Goal: Transaction & Acquisition: Purchase product/service

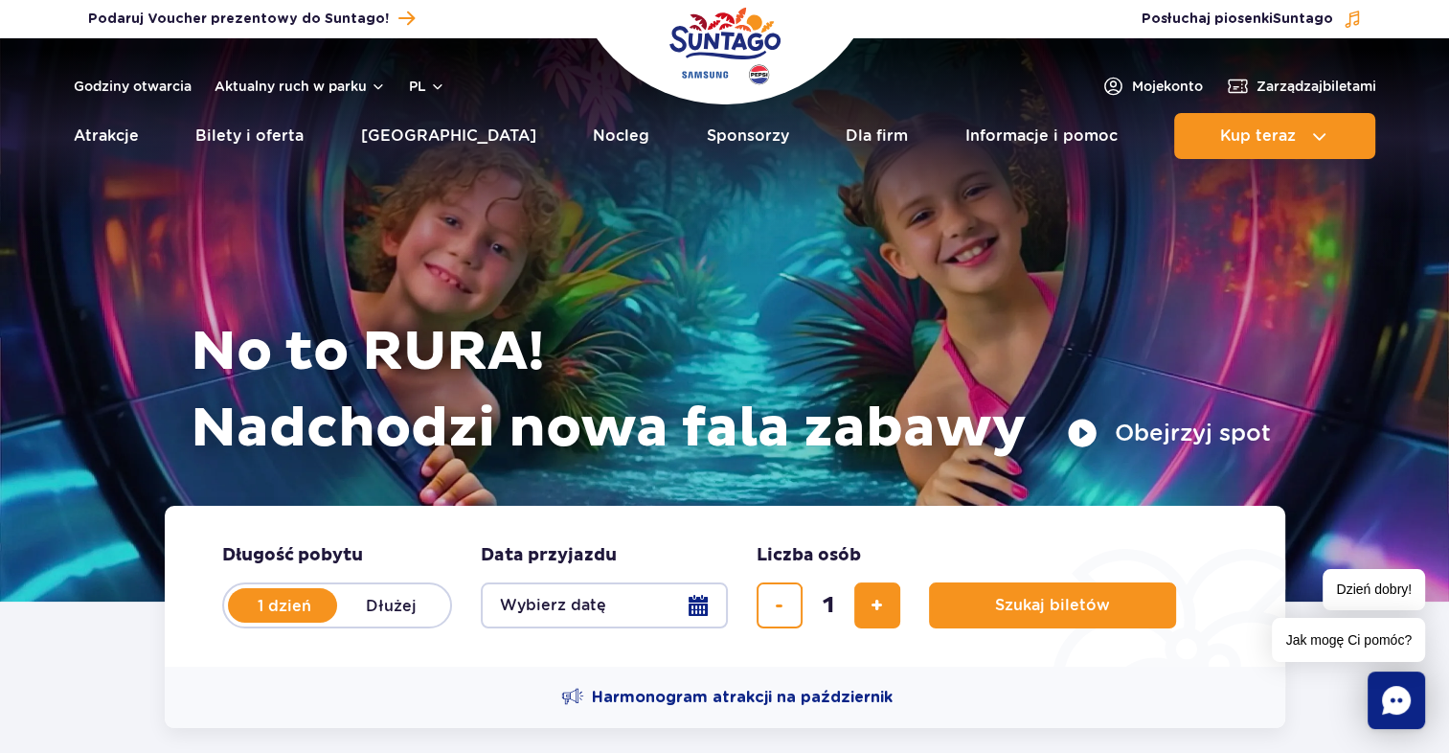
click at [379, 600] on label "Dłużej" at bounding box center [391, 605] width 109 height 40
click at [358, 622] on input "Dłużej" at bounding box center [347, 624] width 21 height 4
radio input "false"
radio input "true"
click at [689, 600] on button "Wybierz datę" at bounding box center [604, 605] width 247 height 46
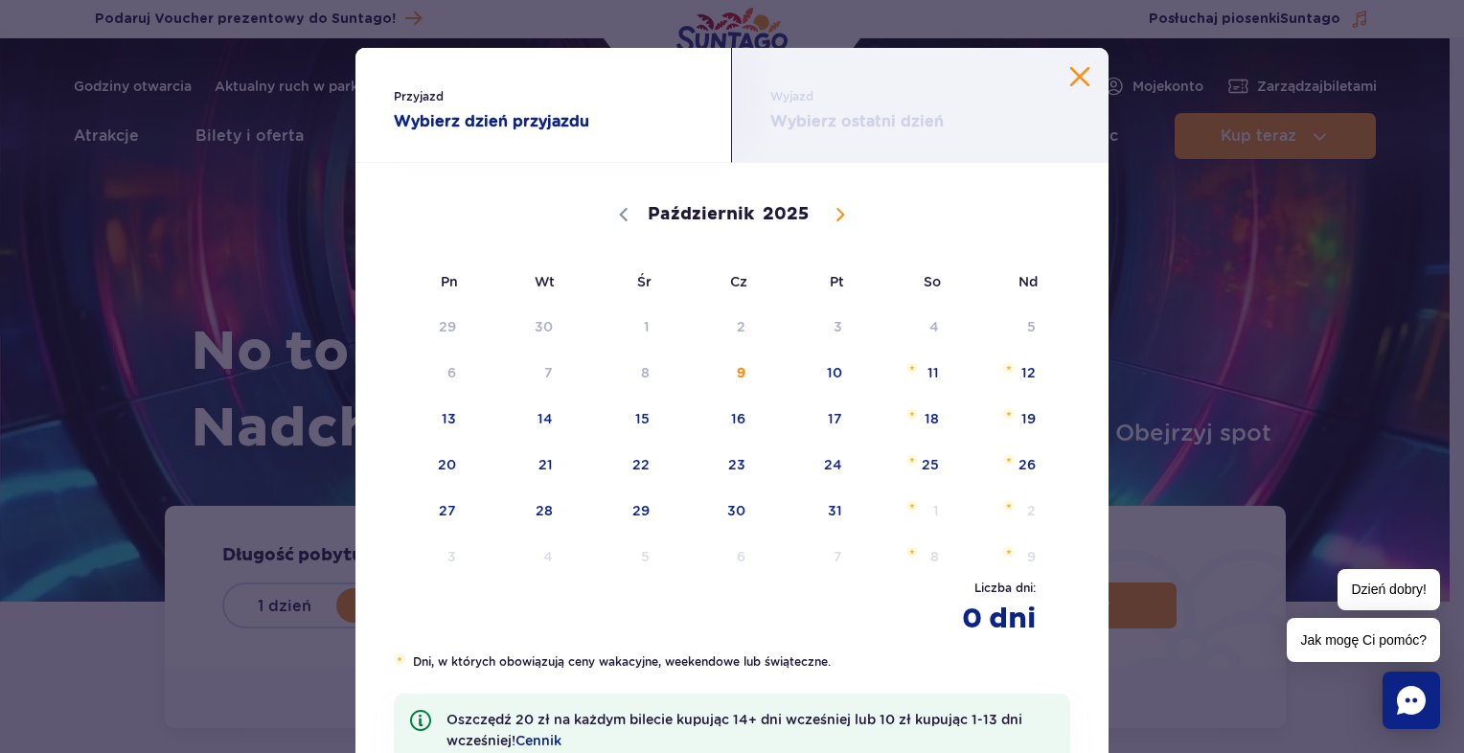
click at [833, 214] on icon at bounding box center [839, 214] width 13 height 13
select select "10"
click at [832, 377] on span "7" at bounding box center [809, 373] width 97 height 44
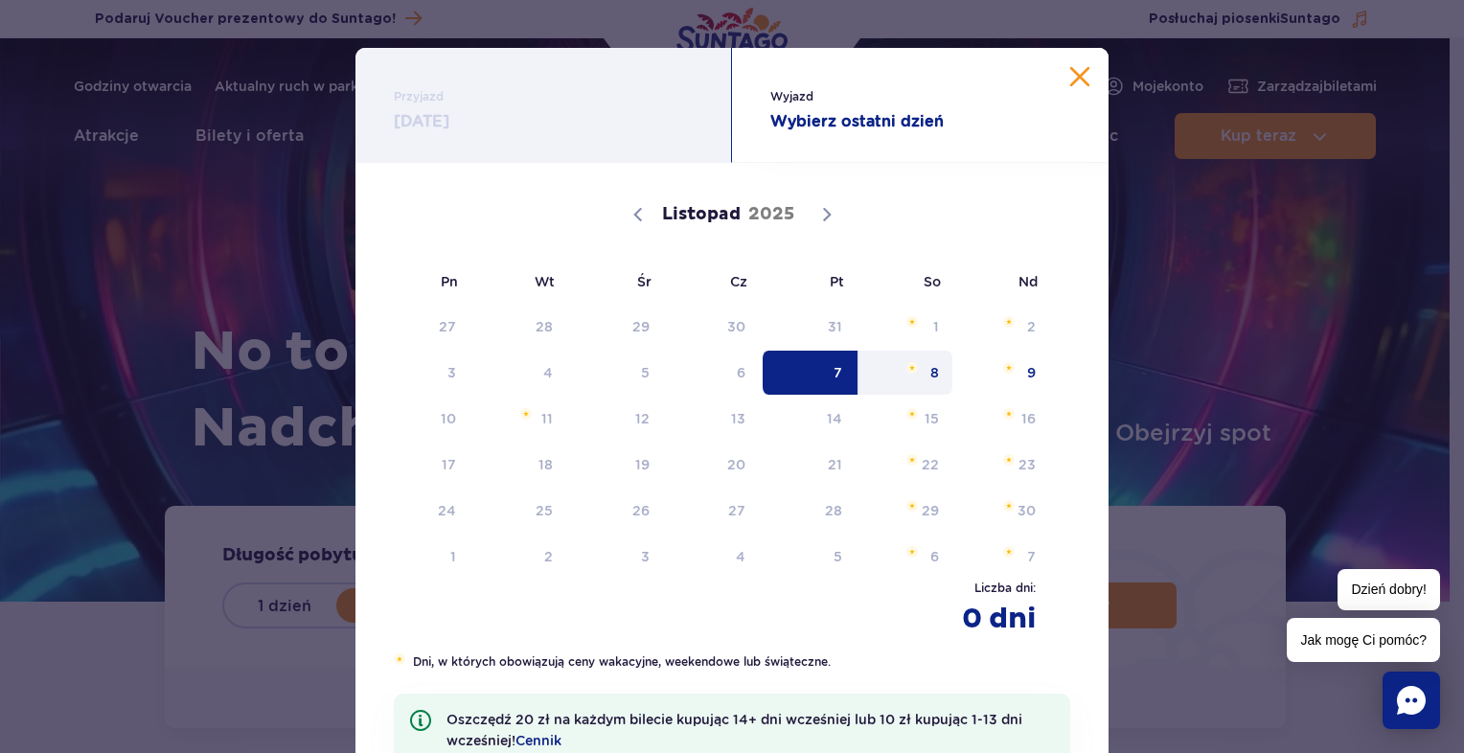
click at [901, 375] on span "8" at bounding box center [905, 373] width 97 height 44
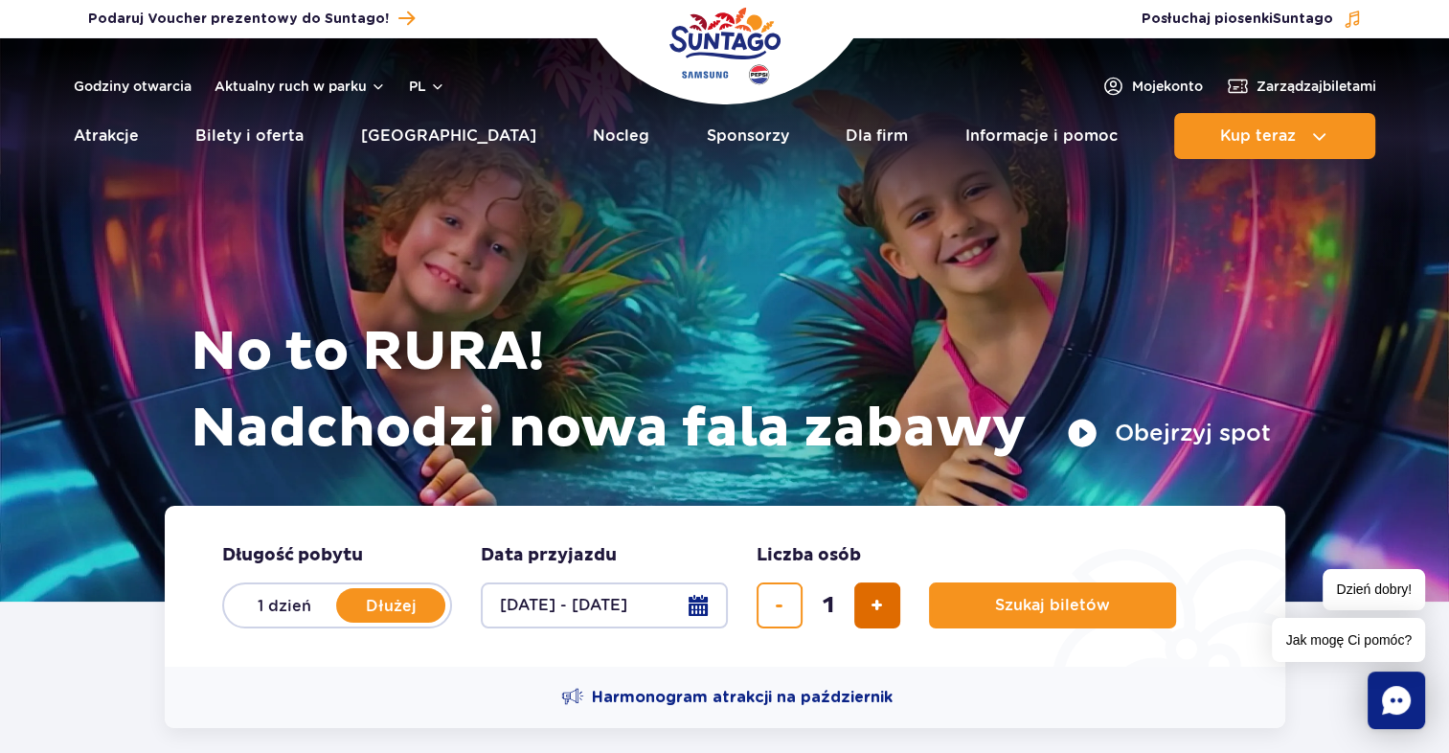
click at [871, 605] on span "dodaj bilet" at bounding box center [877, 605] width 12 height 0
type input "3"
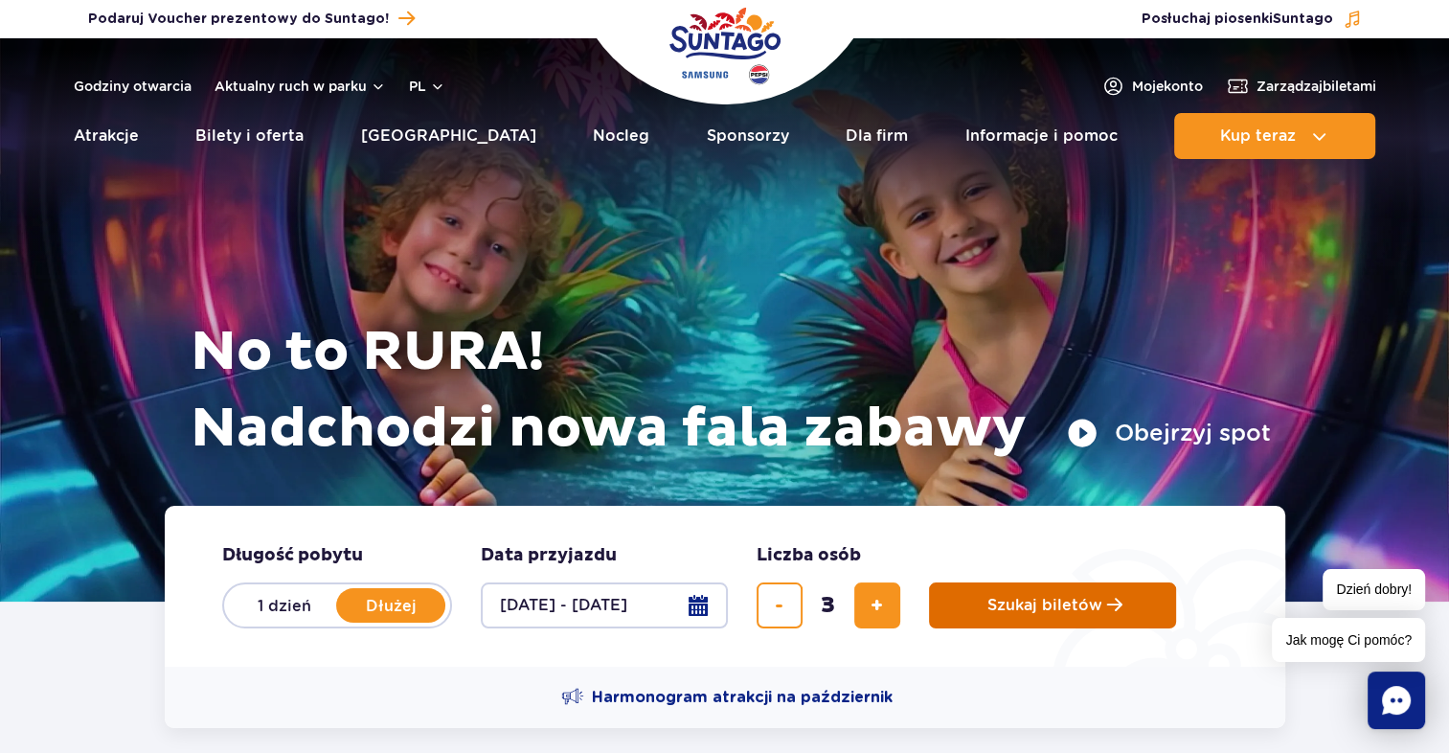
click at [1036, 600] on span "Szukaj biletów" at bounding box center [1045, 605] width 115 height 17
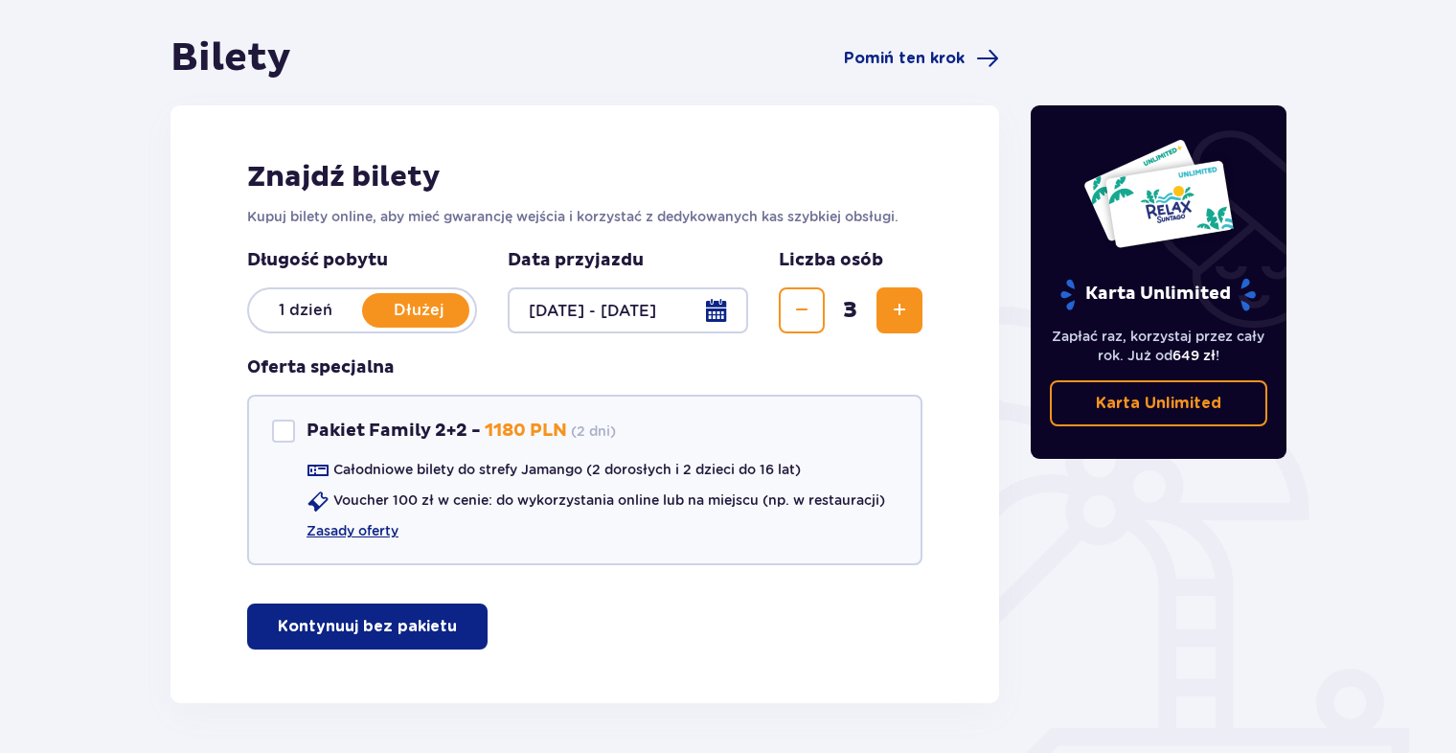
scroll to position [234, 0]
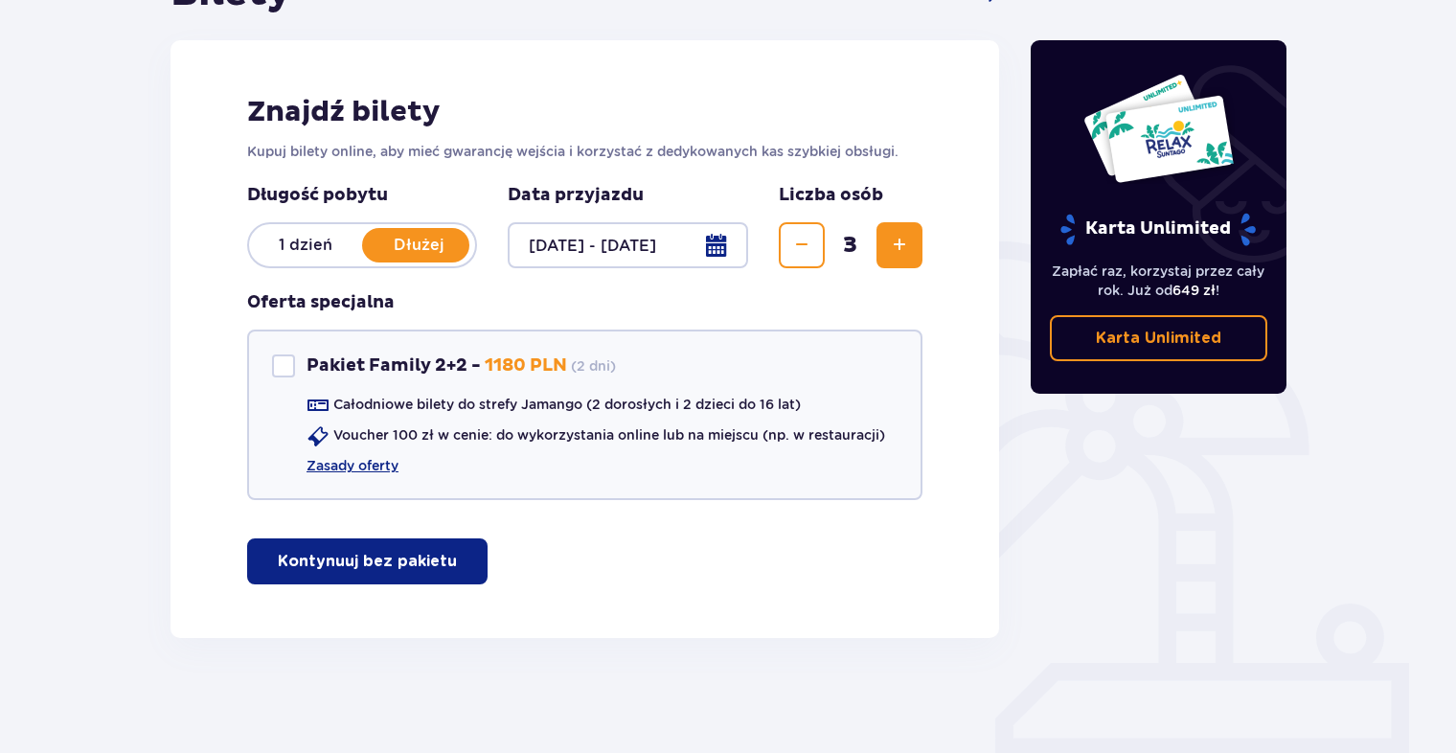
click at [387, 565] on p "Kontynuuj bez pakietu" at bounding box center [367, 561] width 179 height 21
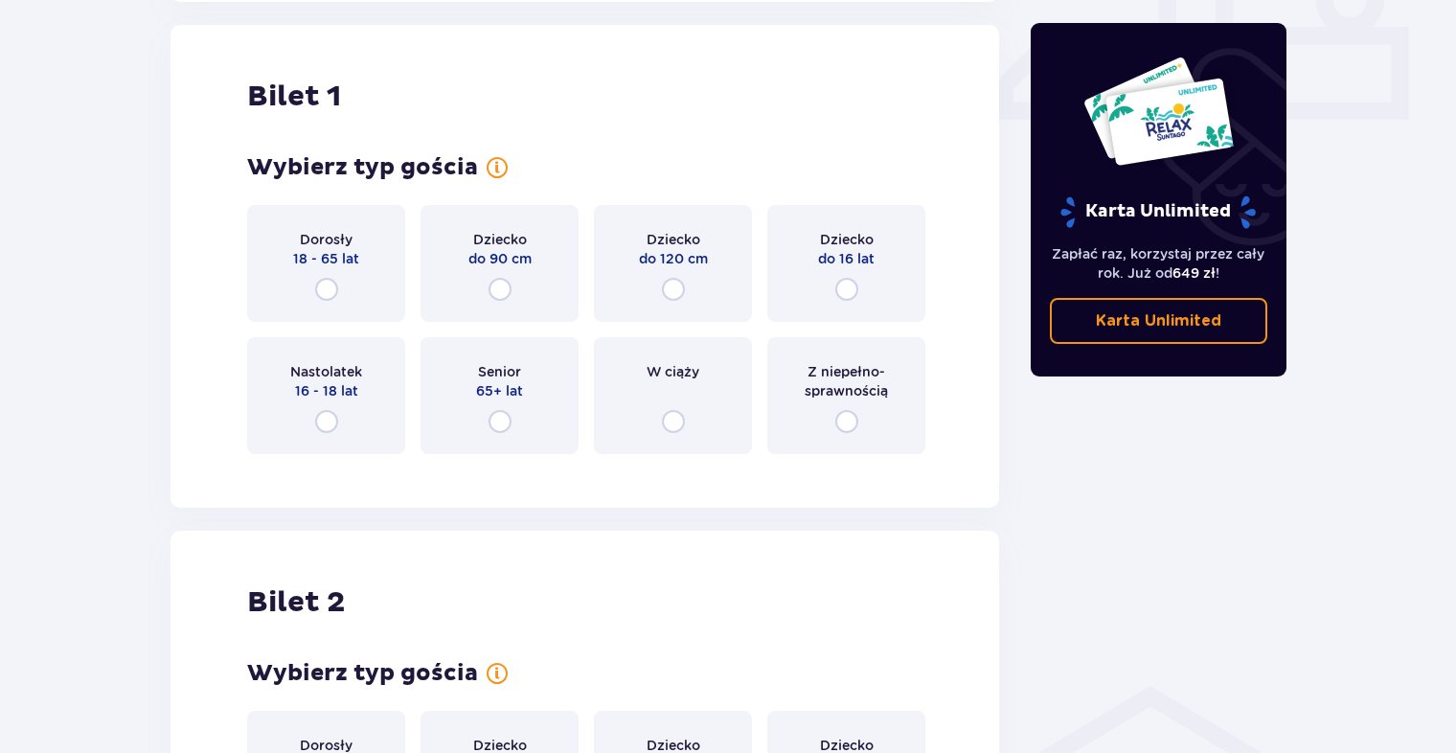
scroll to position [871, 0]
click at [331, 282] on input "radio" at bounding box center [326, 288] width 23 height 23
radio input "true"
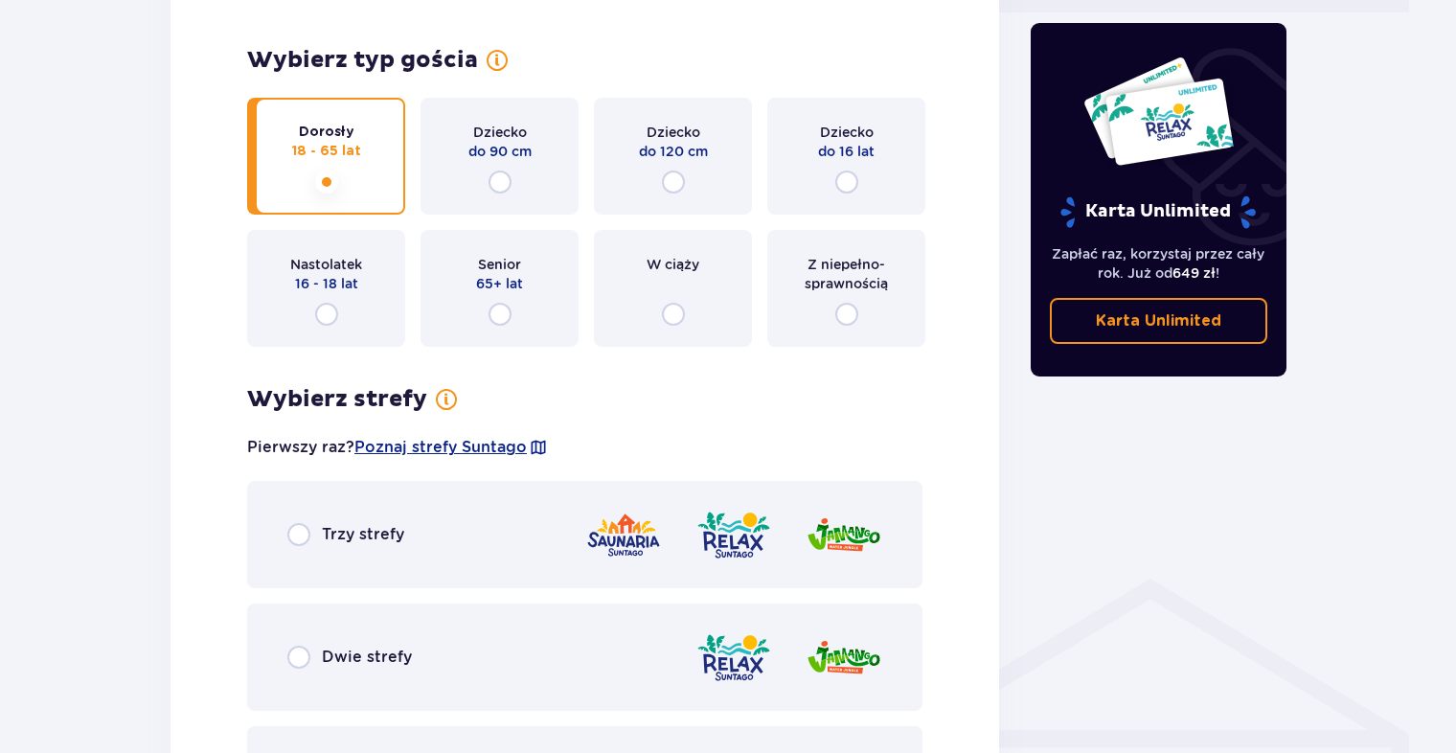
scroll to position [1147, 0]
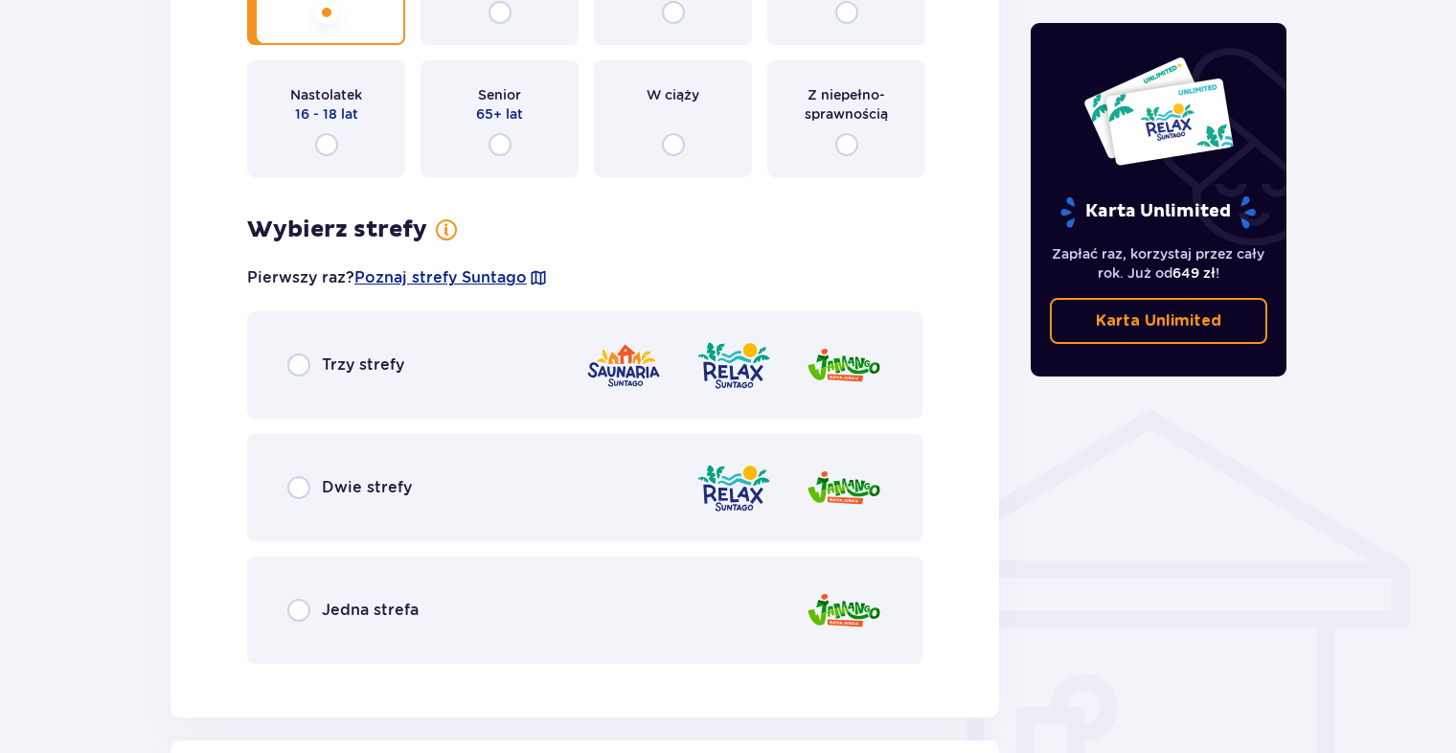
click at [303, 600] on input "radio" at bounding box center [298, 610] width 23 height 23
radio input "true"
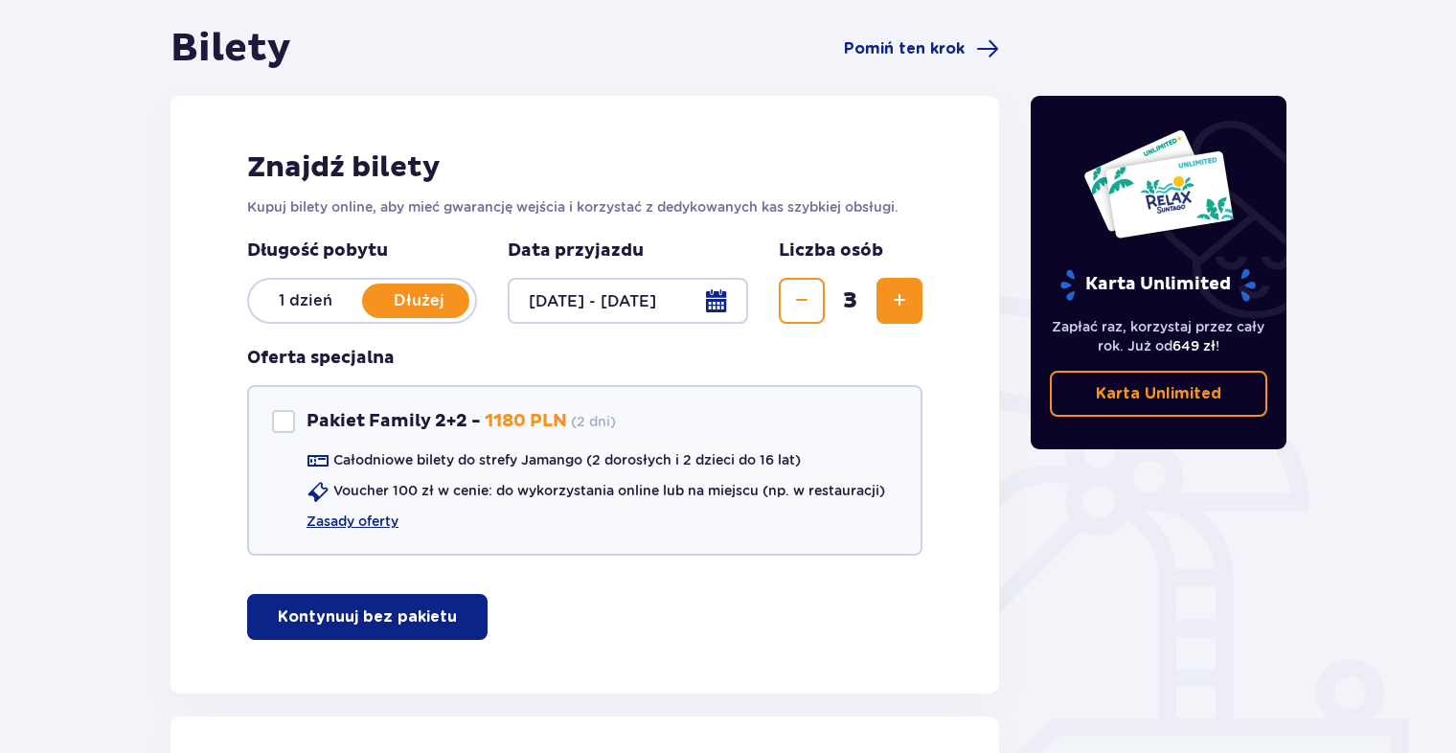
scroll to position [0, 0]
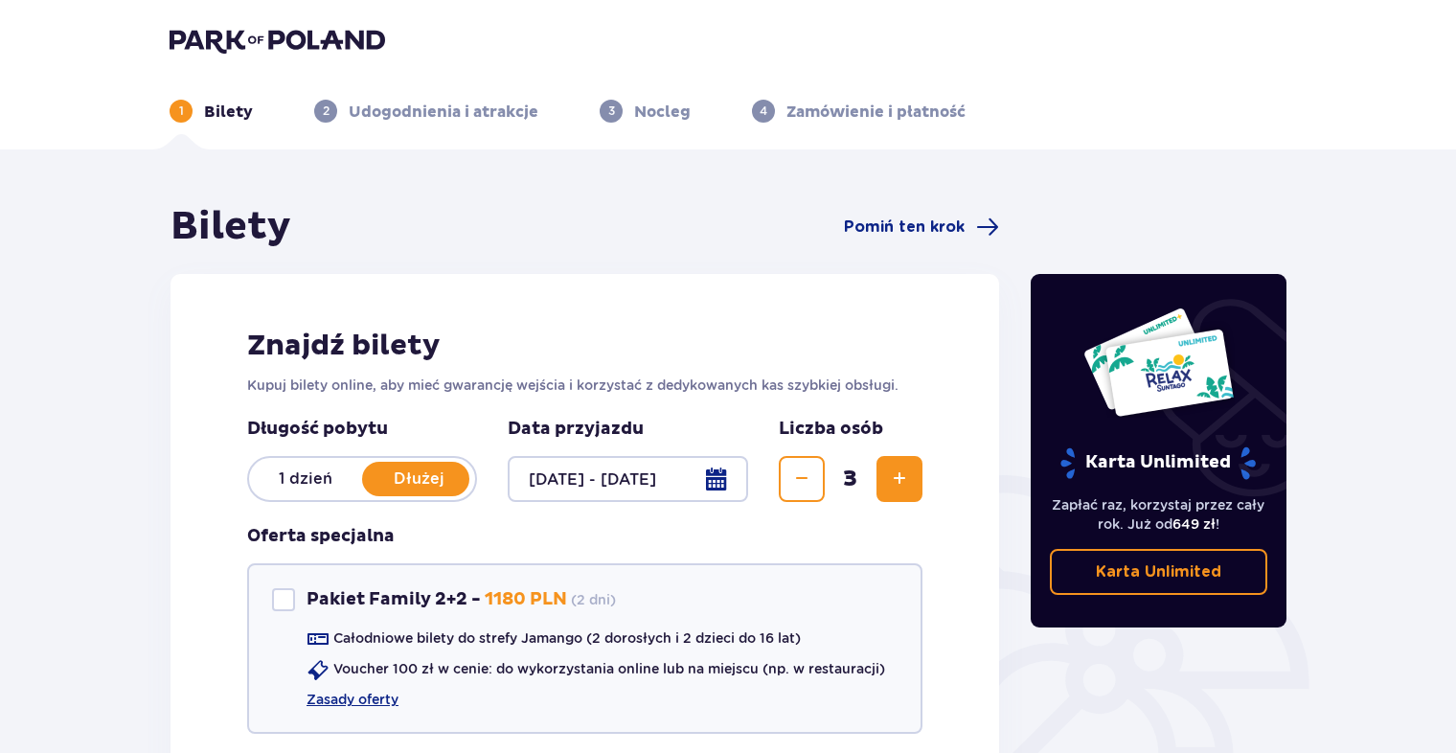
click at [305, 483] on p "1 dzień" at bounding box center [305, 478] width 113 height 21
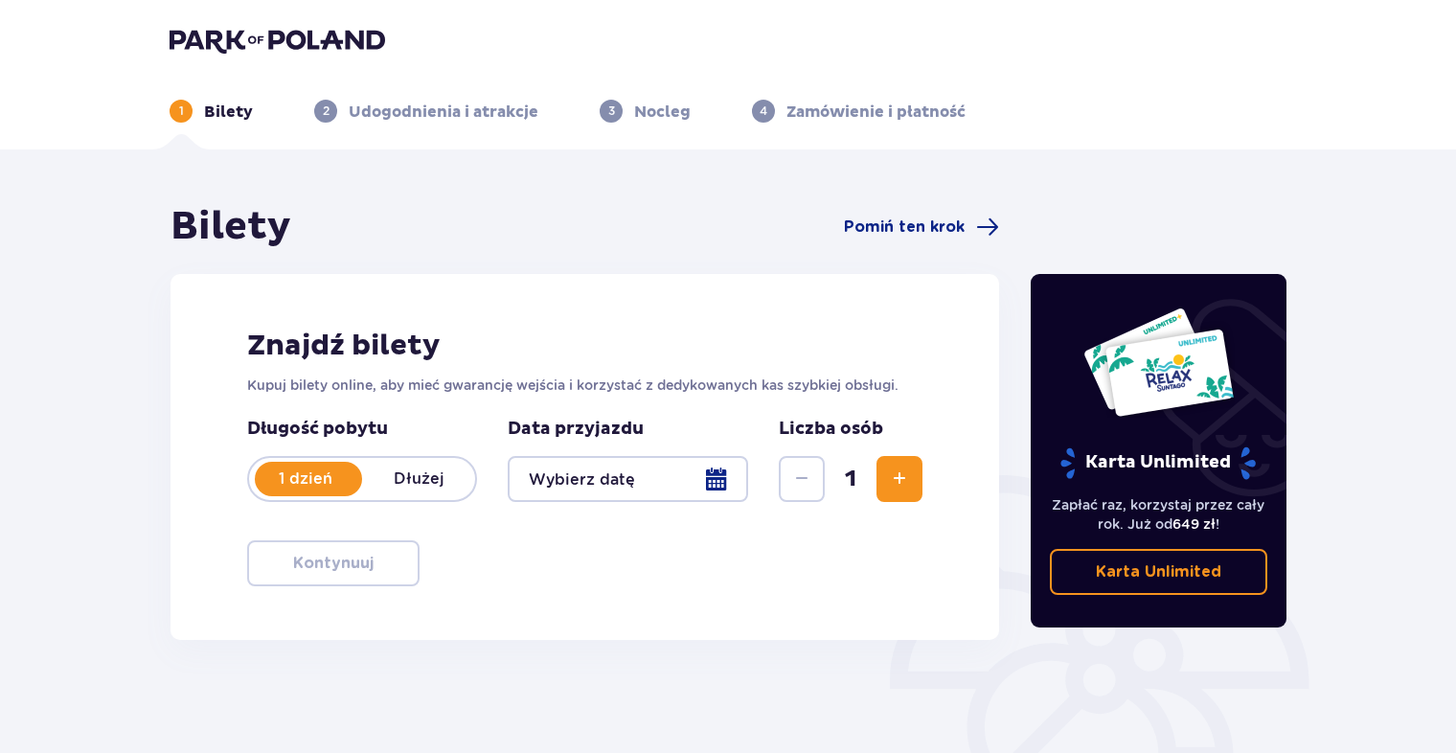
click at [718, 472] on div at bounding box center [628, 479] width 240 height 46
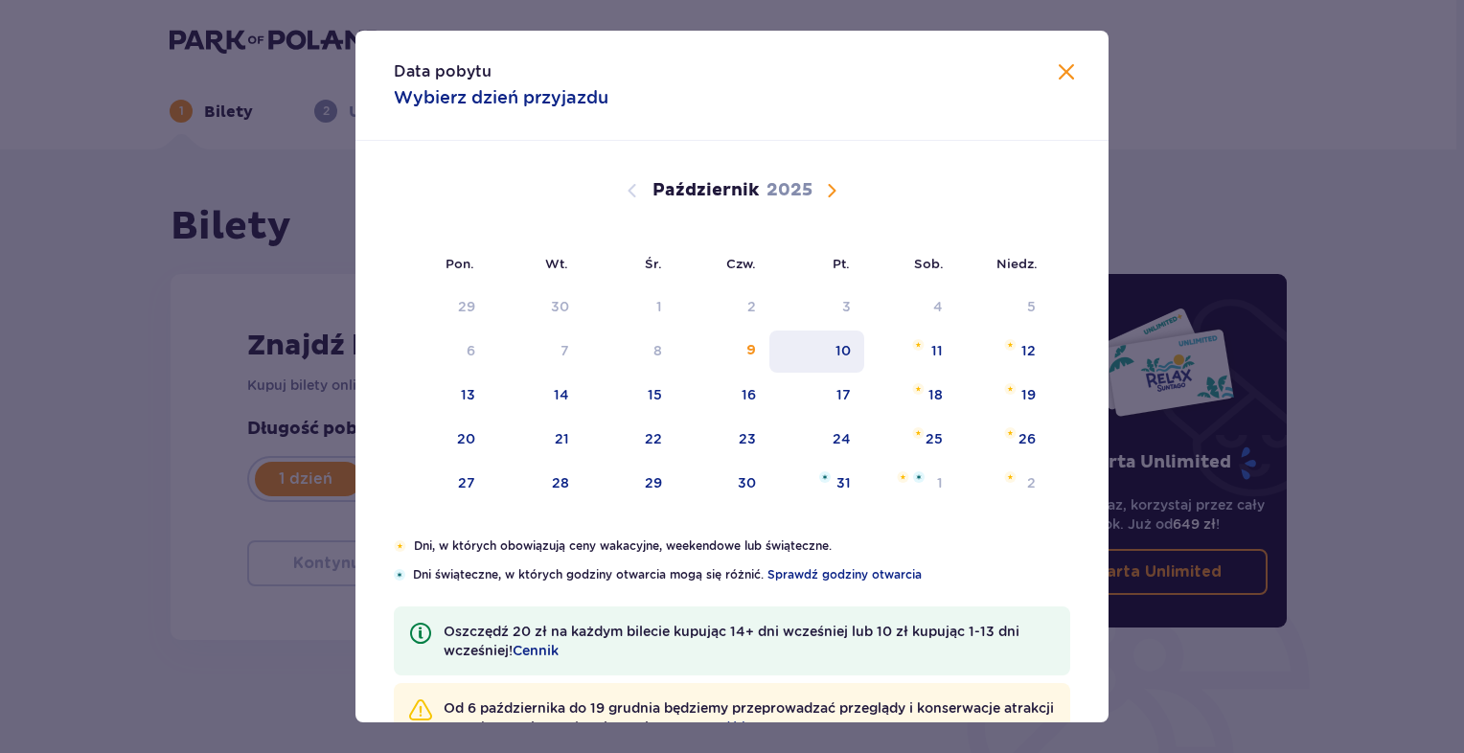
click at [840, 349] on div "10" at bounding box center [842, 350] width 15 height 19
type input "10.10.25"
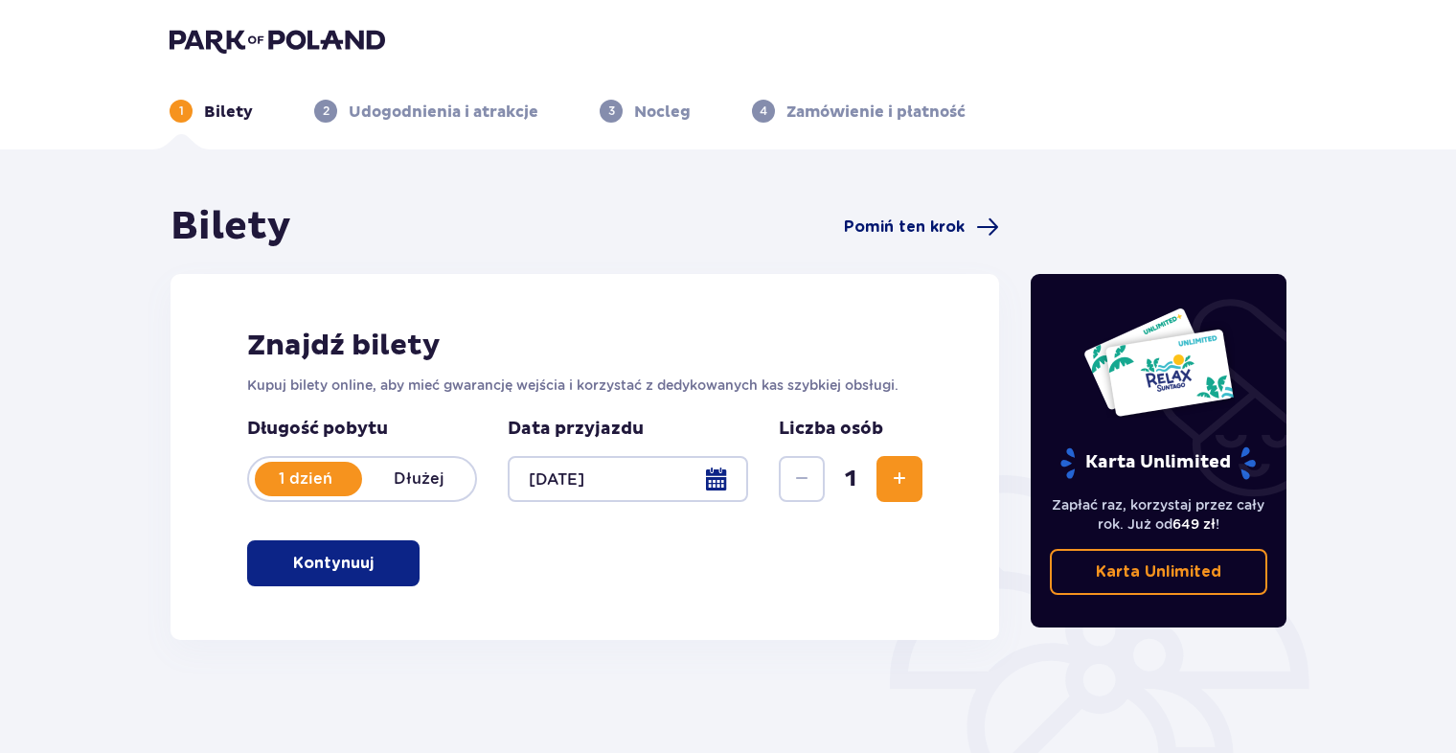
click at [978, 220] on span at bounding box center [987, 227] width 23 height 23
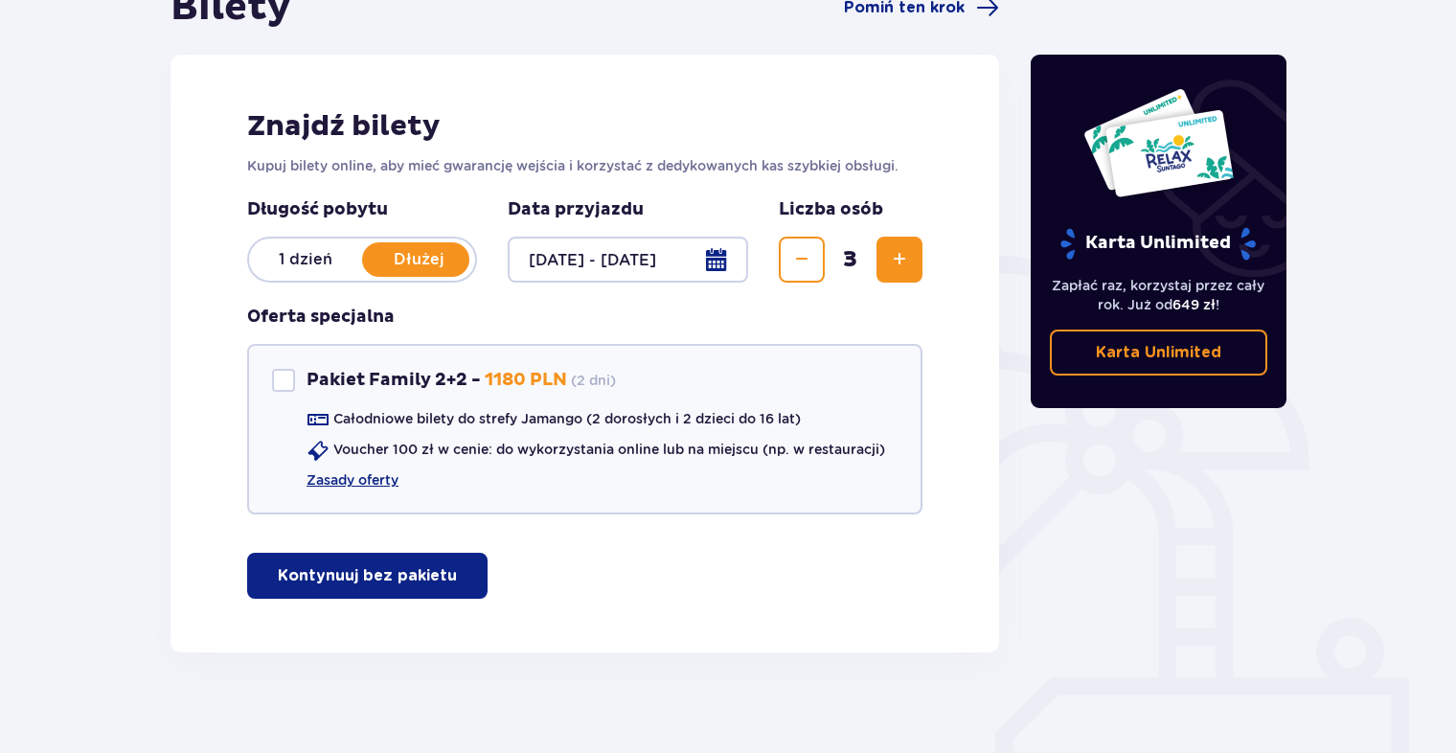
scroll to position [234, 0]
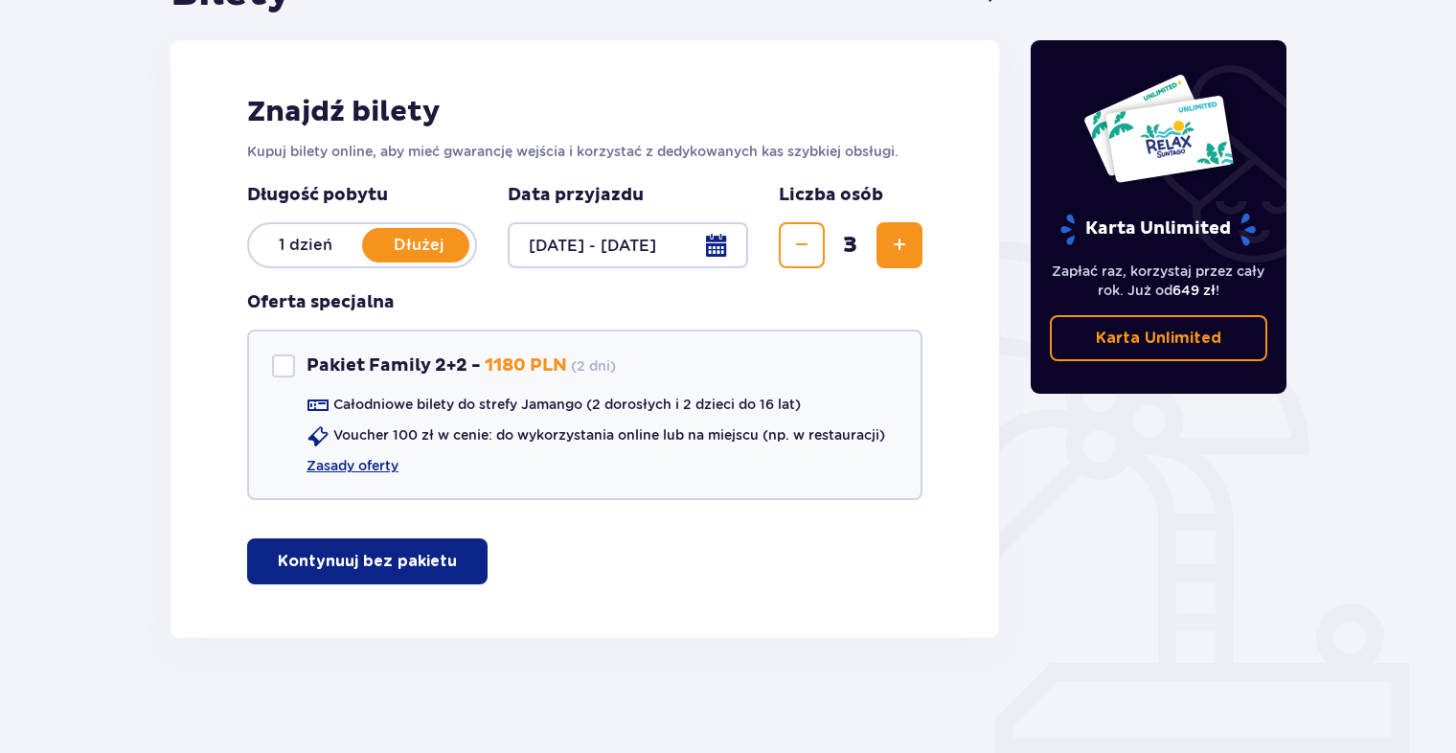
click at [711, 236] on div at bounding box center [628, 245] width 240 height 46
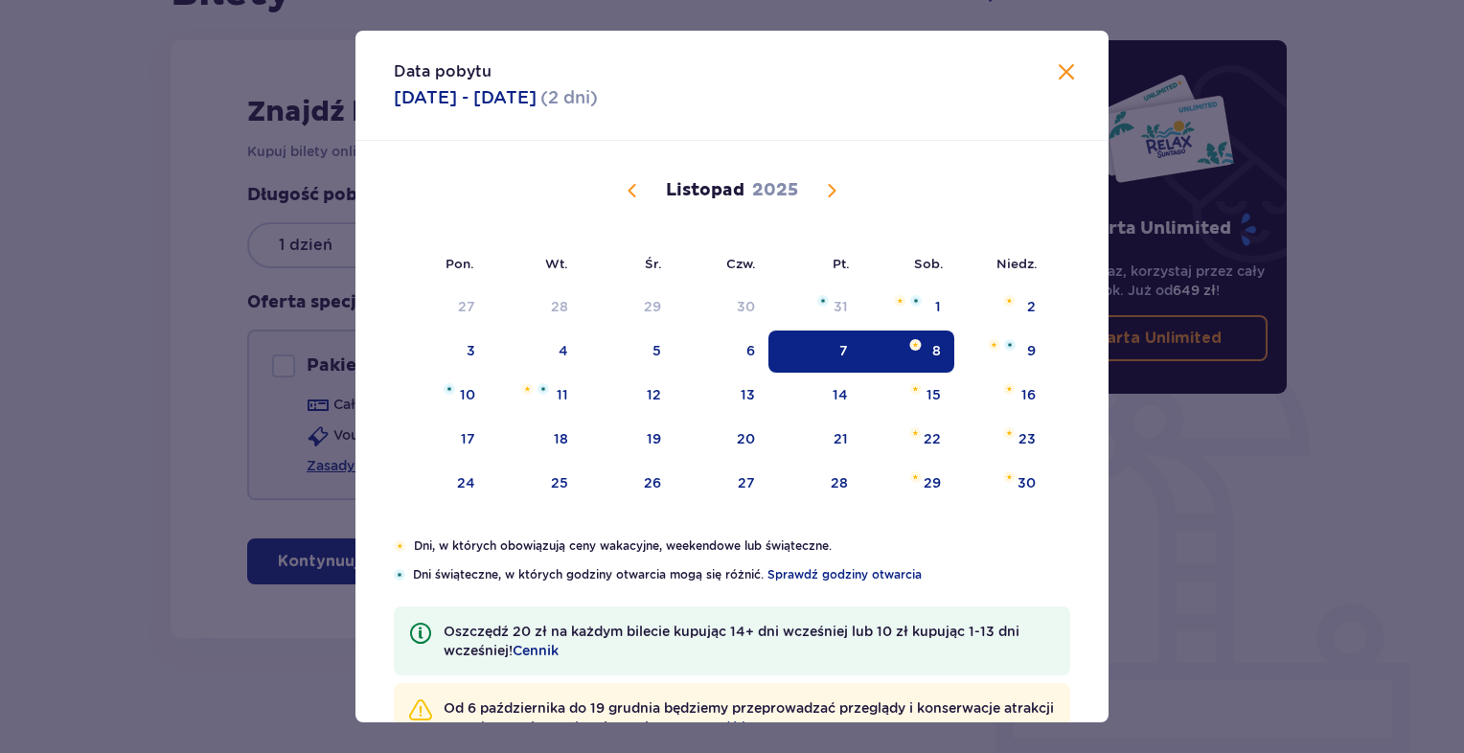
click at [157, 405] on div "Data pobytu 07.11.2025 - 08.11.2025 ( 2 dni ) Pon. Wt. Śr. Czw. Pt. Sob. Niedz.…" at bounding box center [732, 376] width 1464 height 753
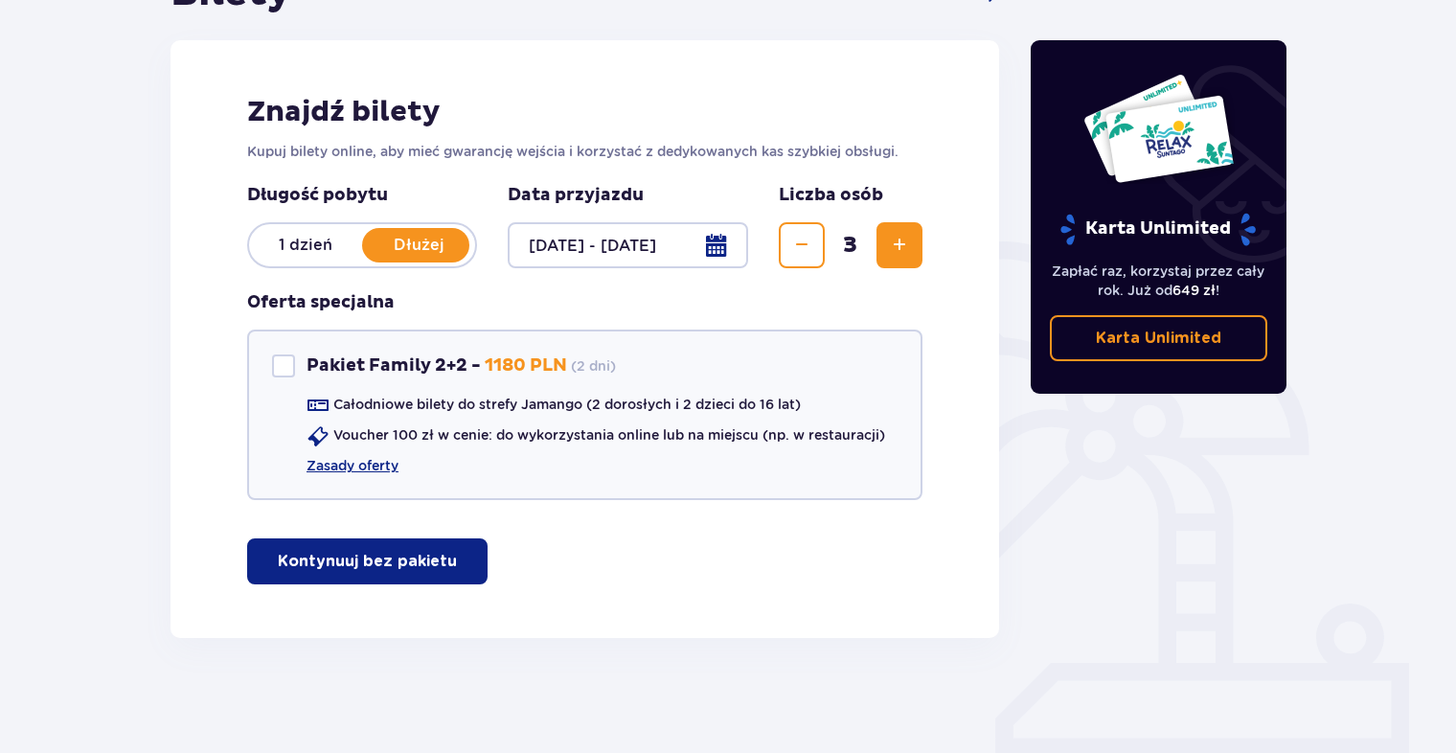
click at [353, 564] on p "Kontynuuj bez pakietu" at bounding box center [367, 561] width 179 height 21
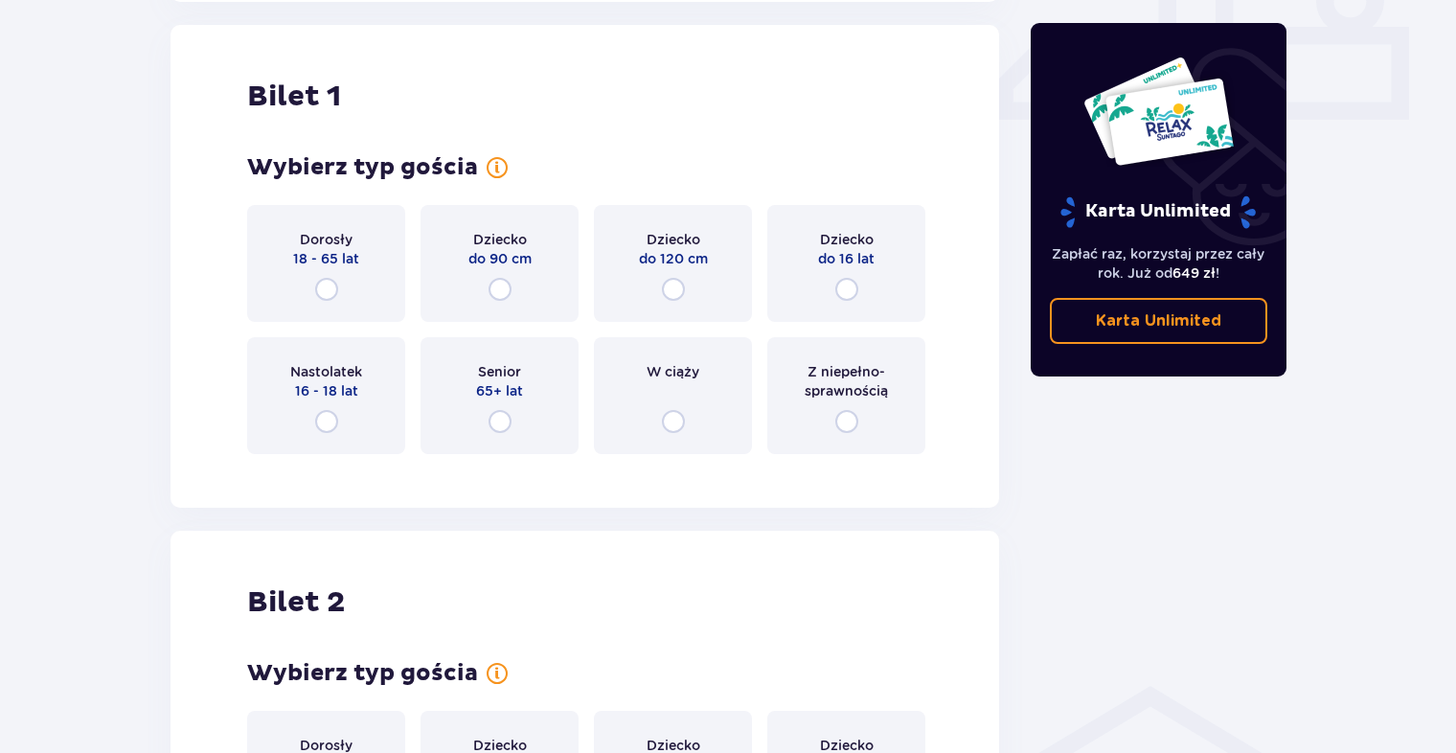
scroll to position [871, 0]
click at [318, 282] on input "radio" at bounding box center [326, 288] width 23 height 23
radio input "true"
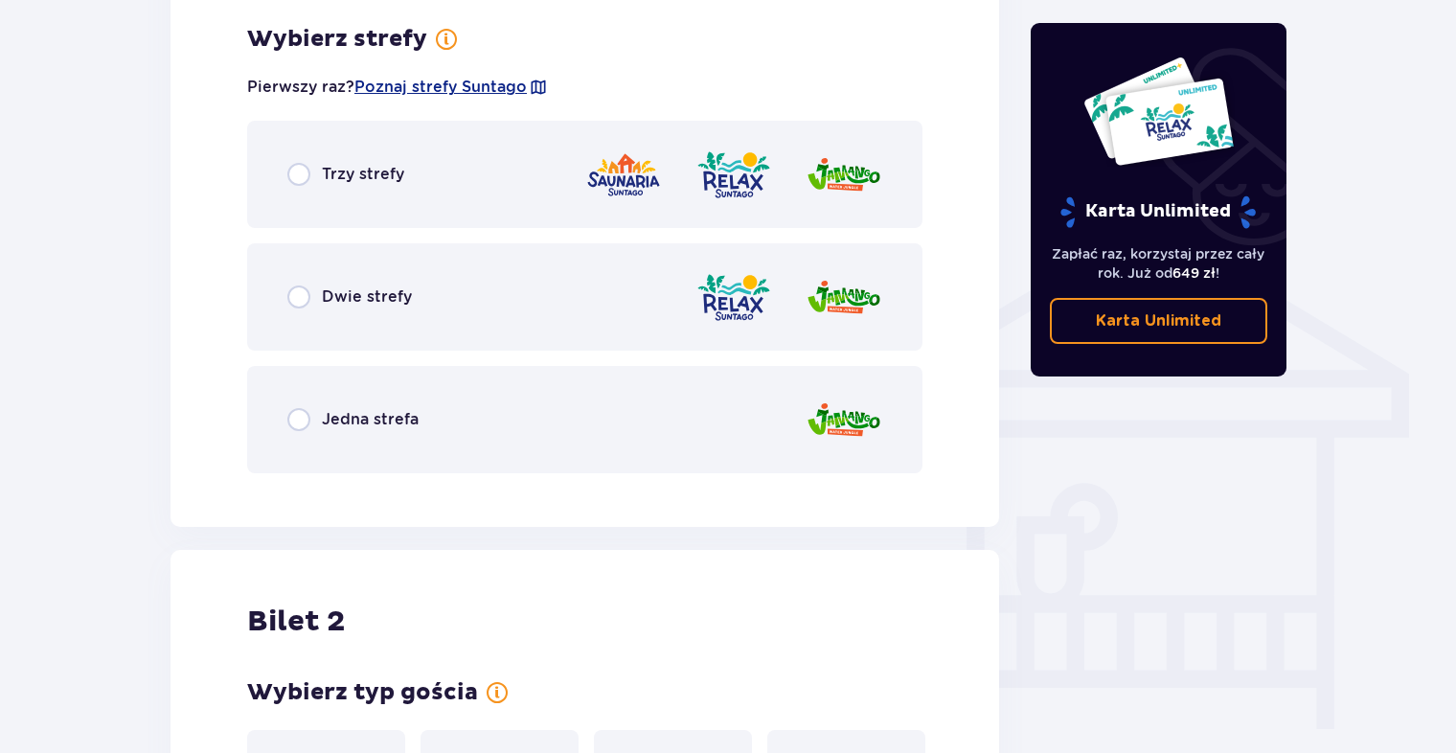
scroll to position [1338, 0]
click at [299, 394] on div "Jedna strefa" at bounding box center [584, 418] width 675 height 107
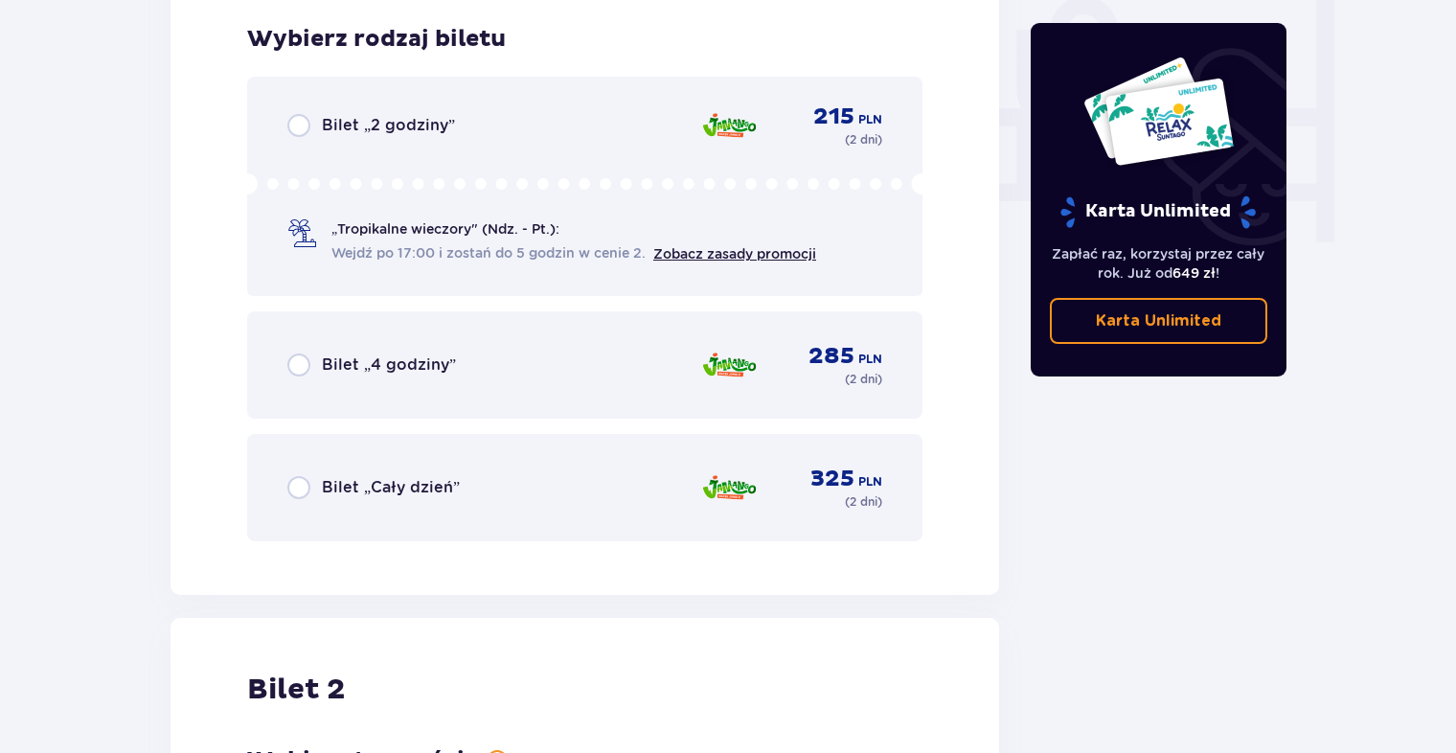
scroll to position [1825, 0]
click at [439, 467] on div "Bilet „Cały dzień” 325 PLN ( 2 dni )" at bounding box center [584, 487] width 595 height 46
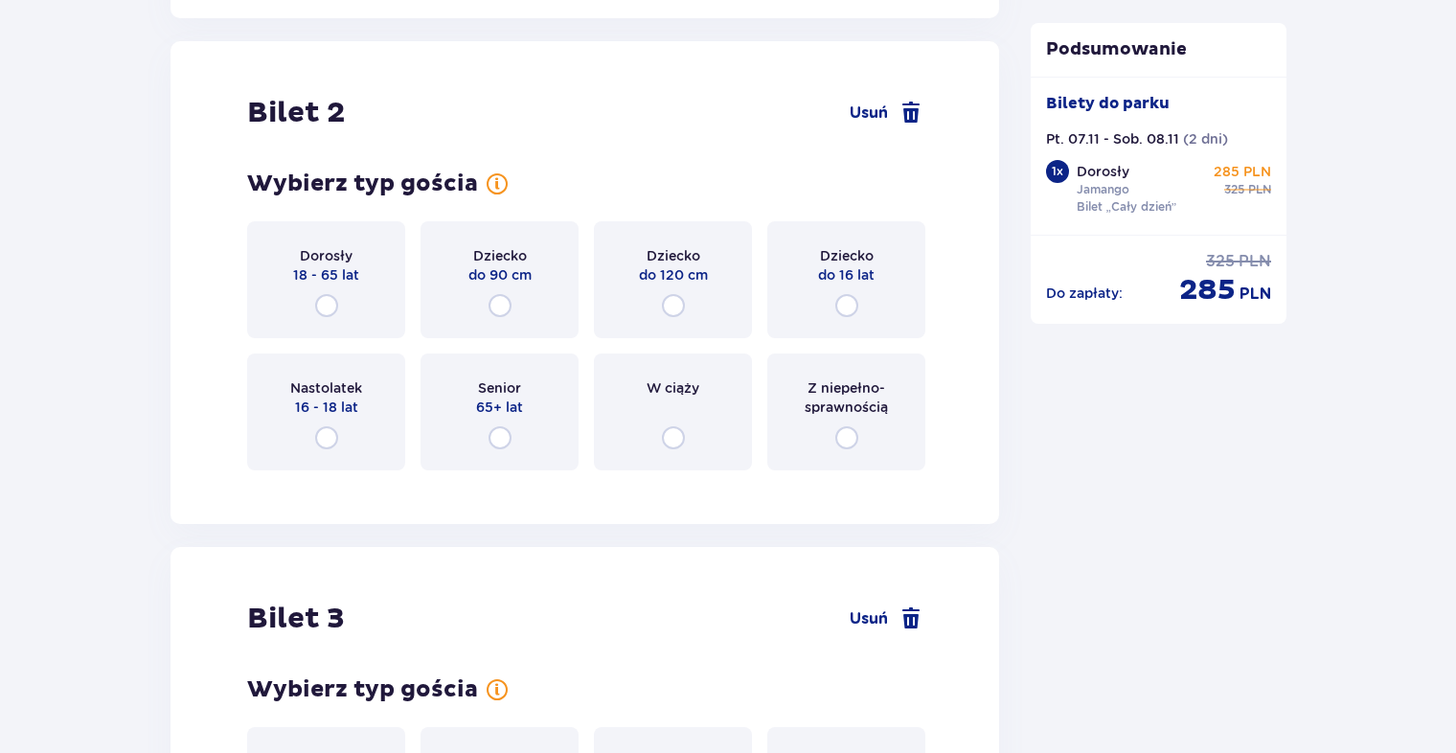
scroll to position [2417, 0]
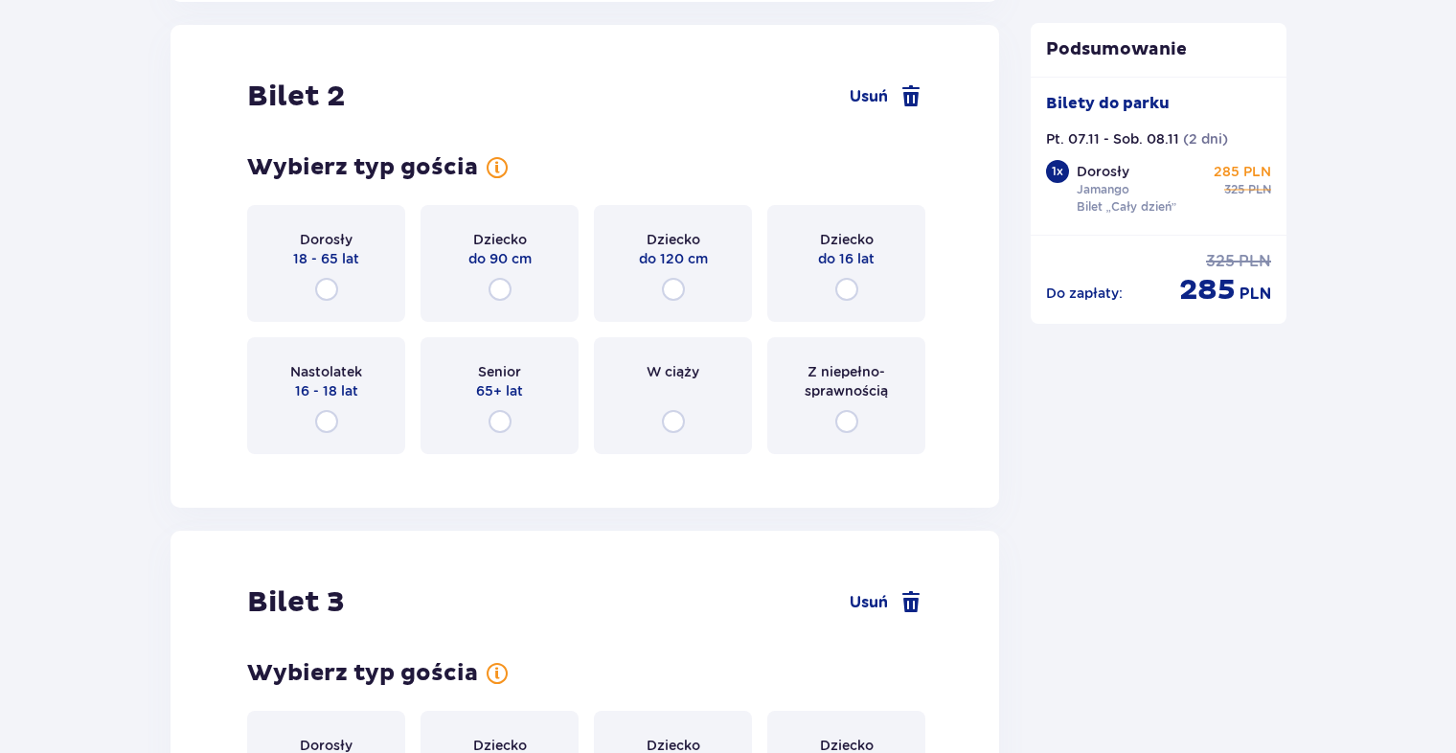
click at [856, 254] on span "do 16 lat" at bounding box center [846, 258] width 57 height 19
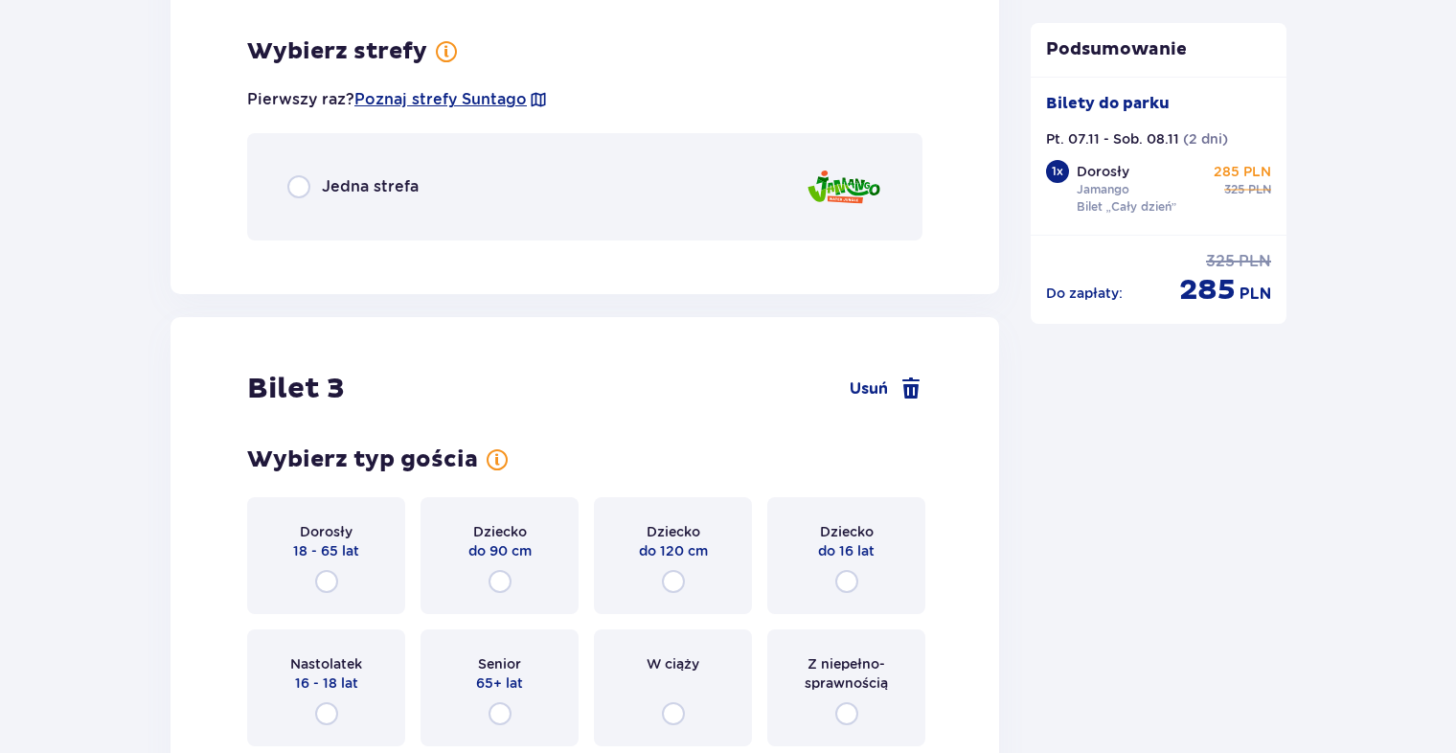
scroll to position [2885, 0]
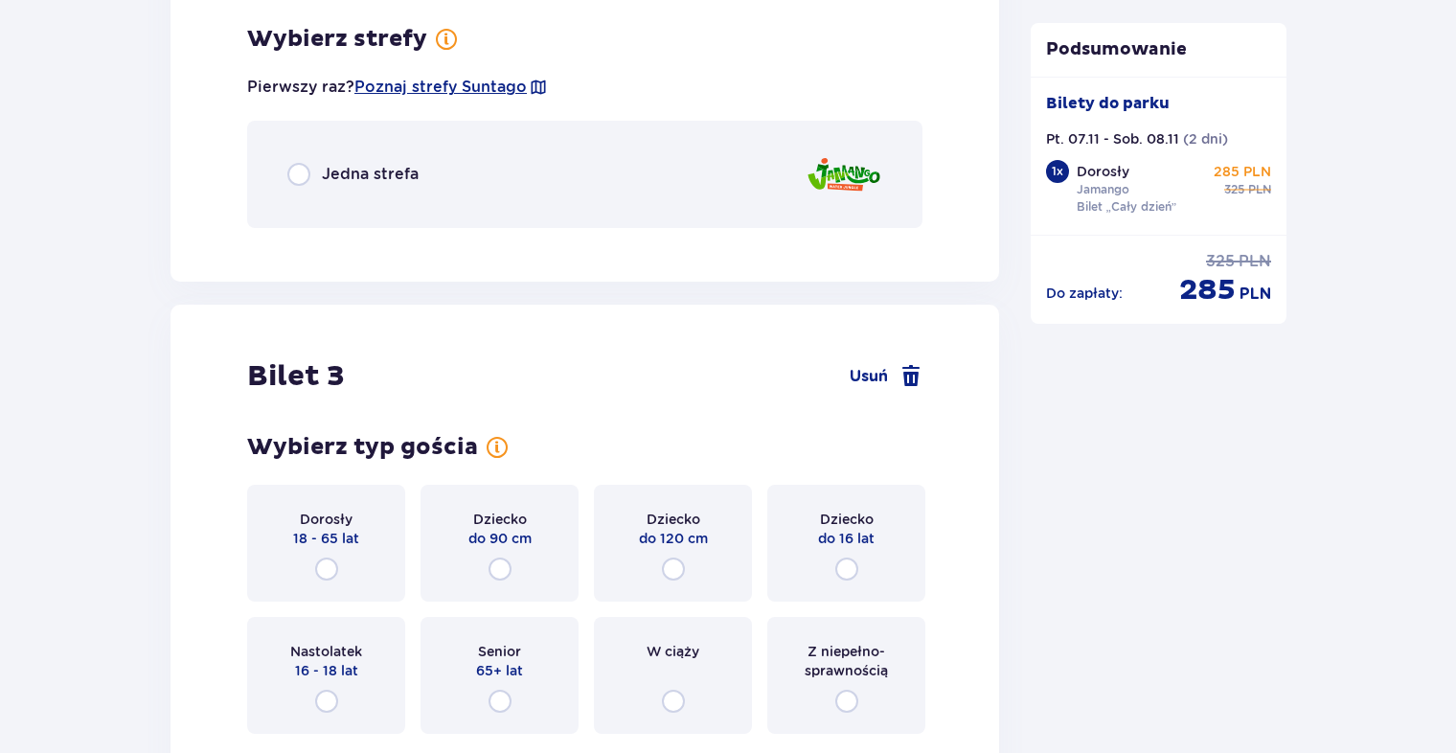
click at [323, 170] on span "Jedna strefa" at bounding box center [370, 174] width 97 height 21
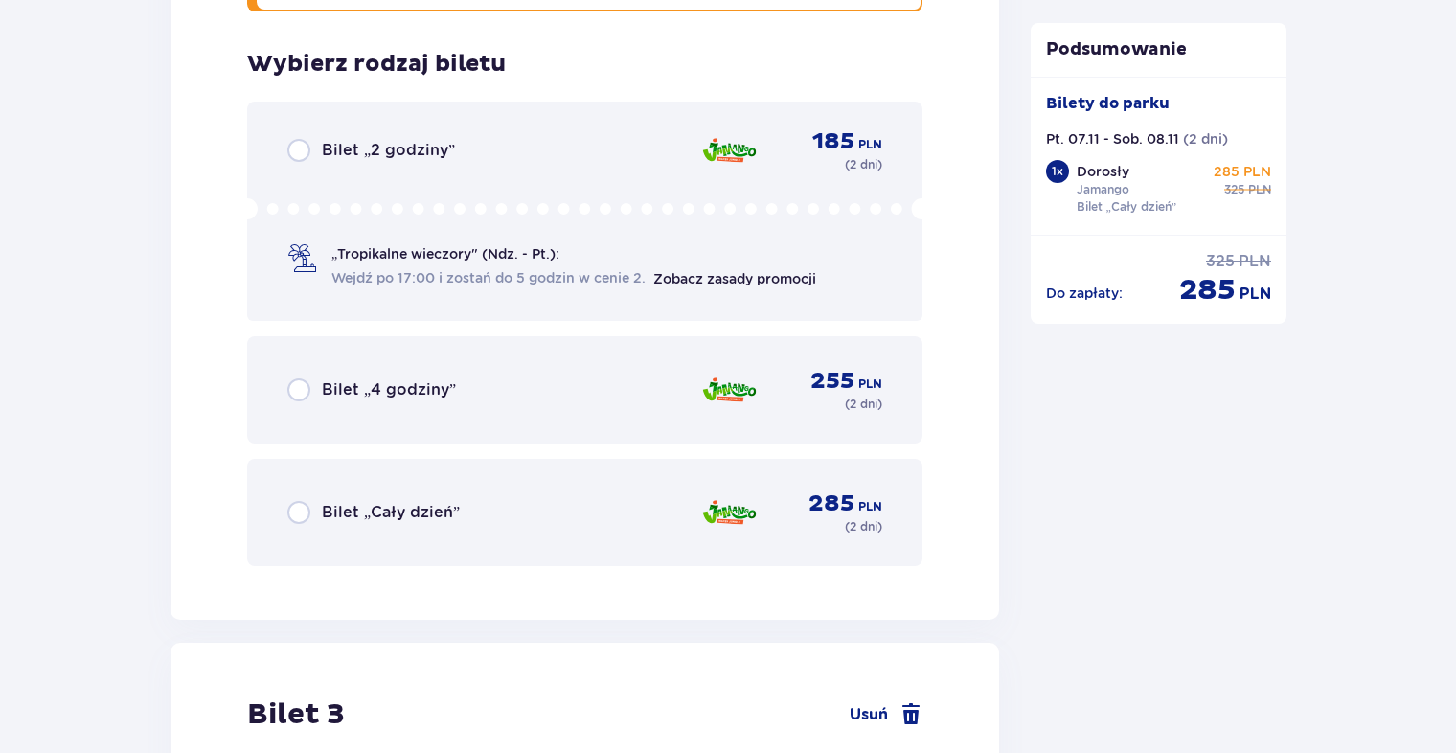
scroll to position [3126, 0]
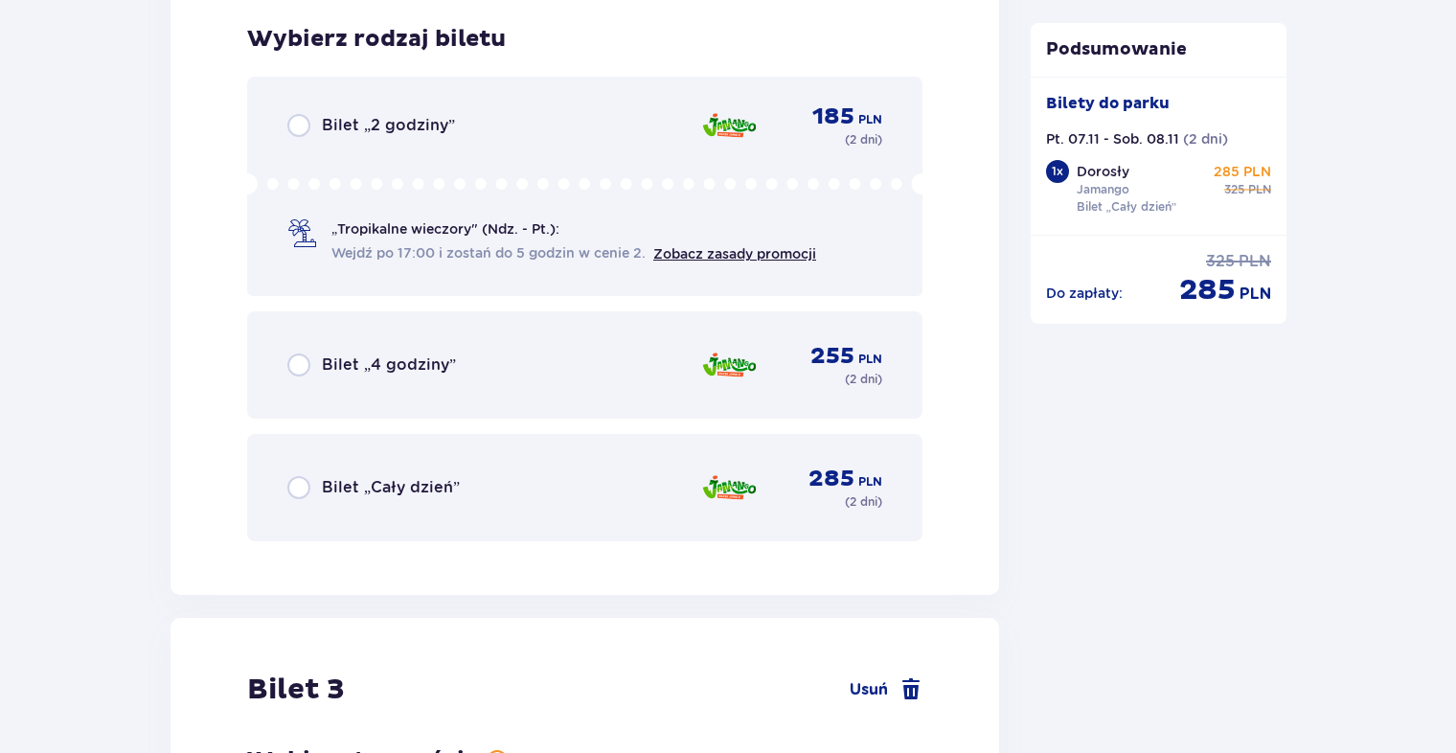
click at [359, 461] on div "Bilet „Cały dzień” 285 PLN ( 2 dni )" at bounding box center [584, 487] width 675 height 107
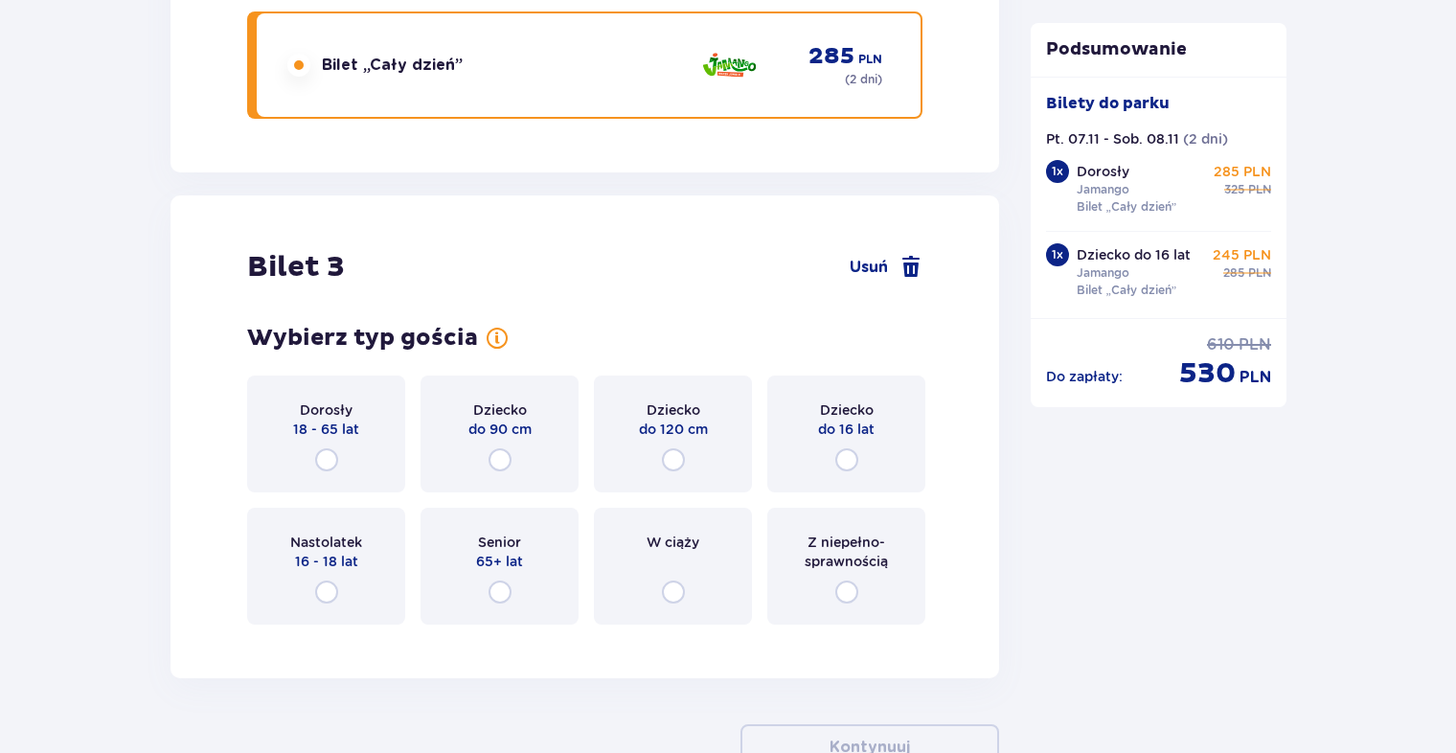
scroll to position [3679, 0]
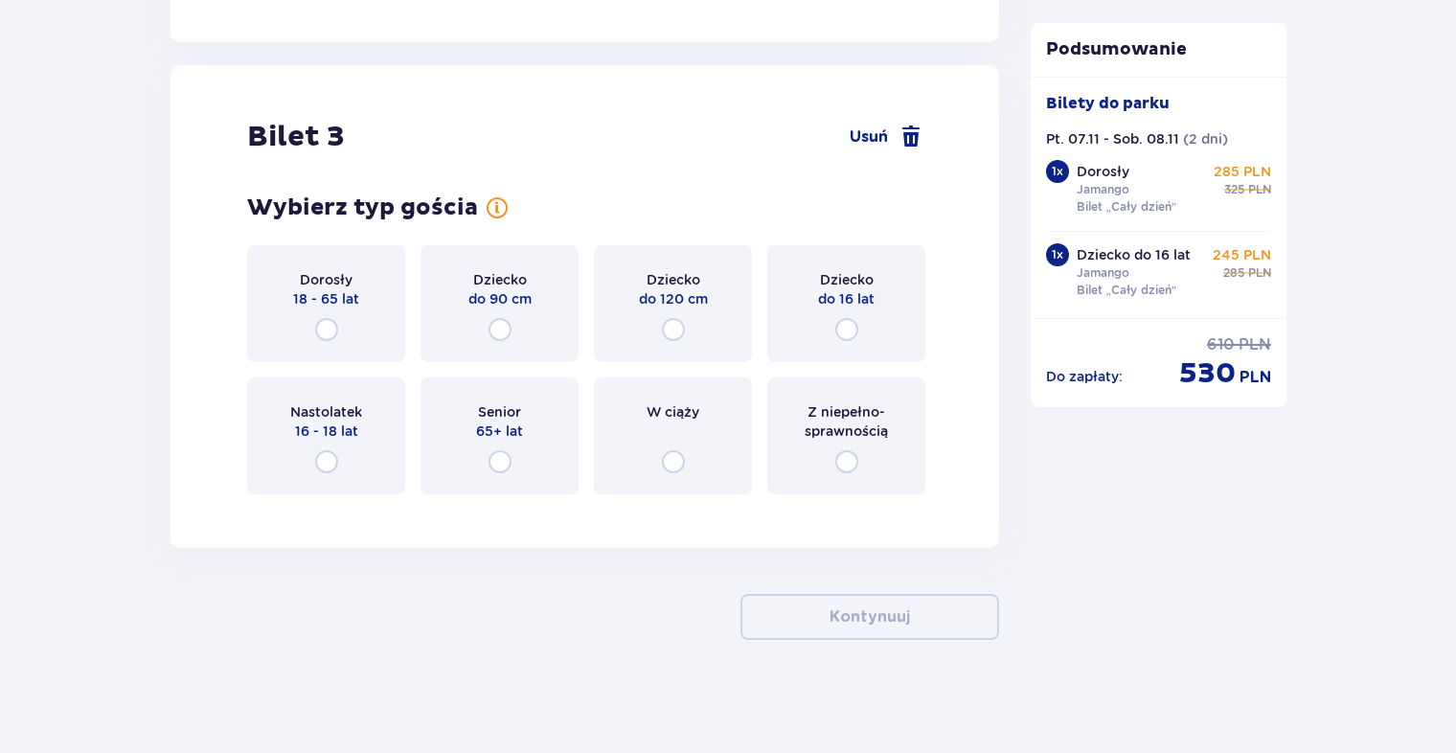
click at [832, 296] on span "do 16 lat" at bounding box center [846, 298] width 57 height 19
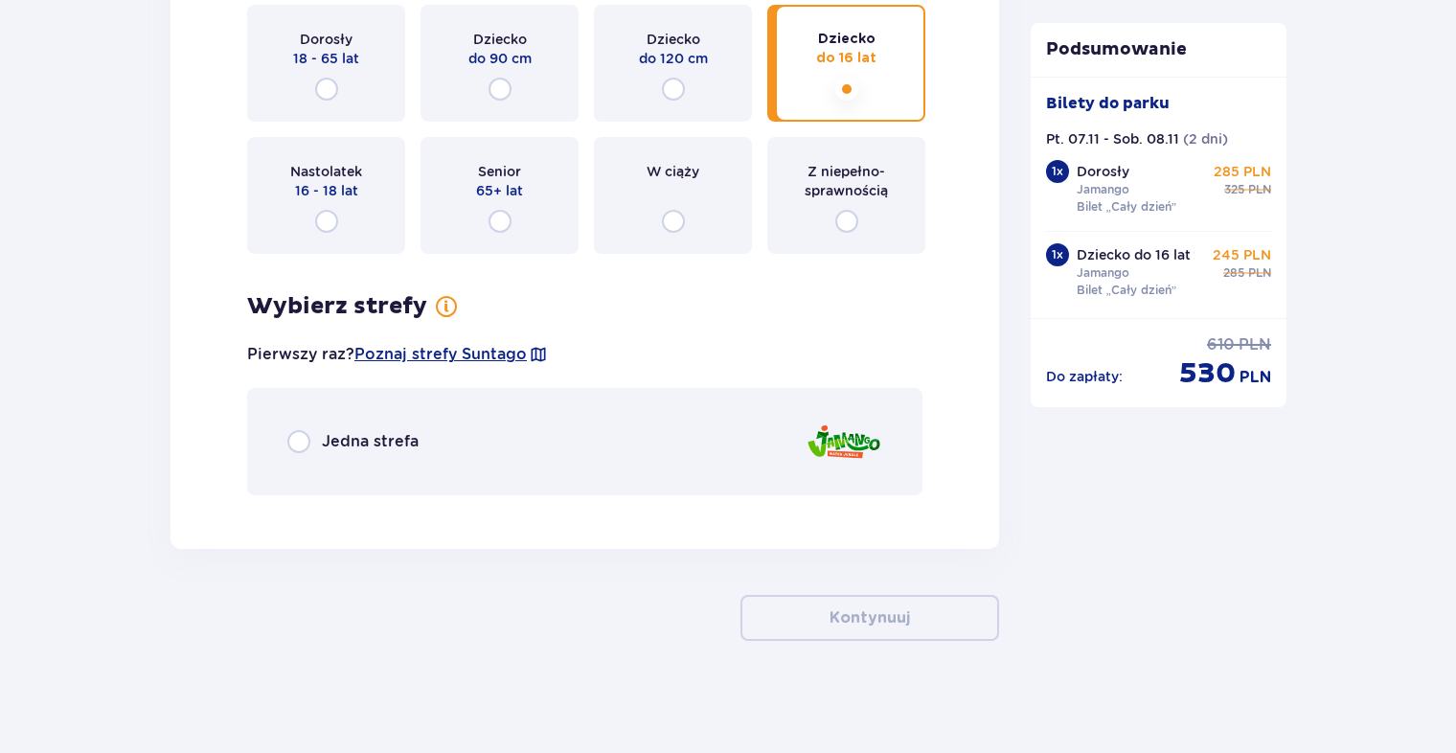
scroll to position [3920, 0]
click at [413, 399] on div "Jedna strefa" at bounding box center [584, 440] width 675 height 107
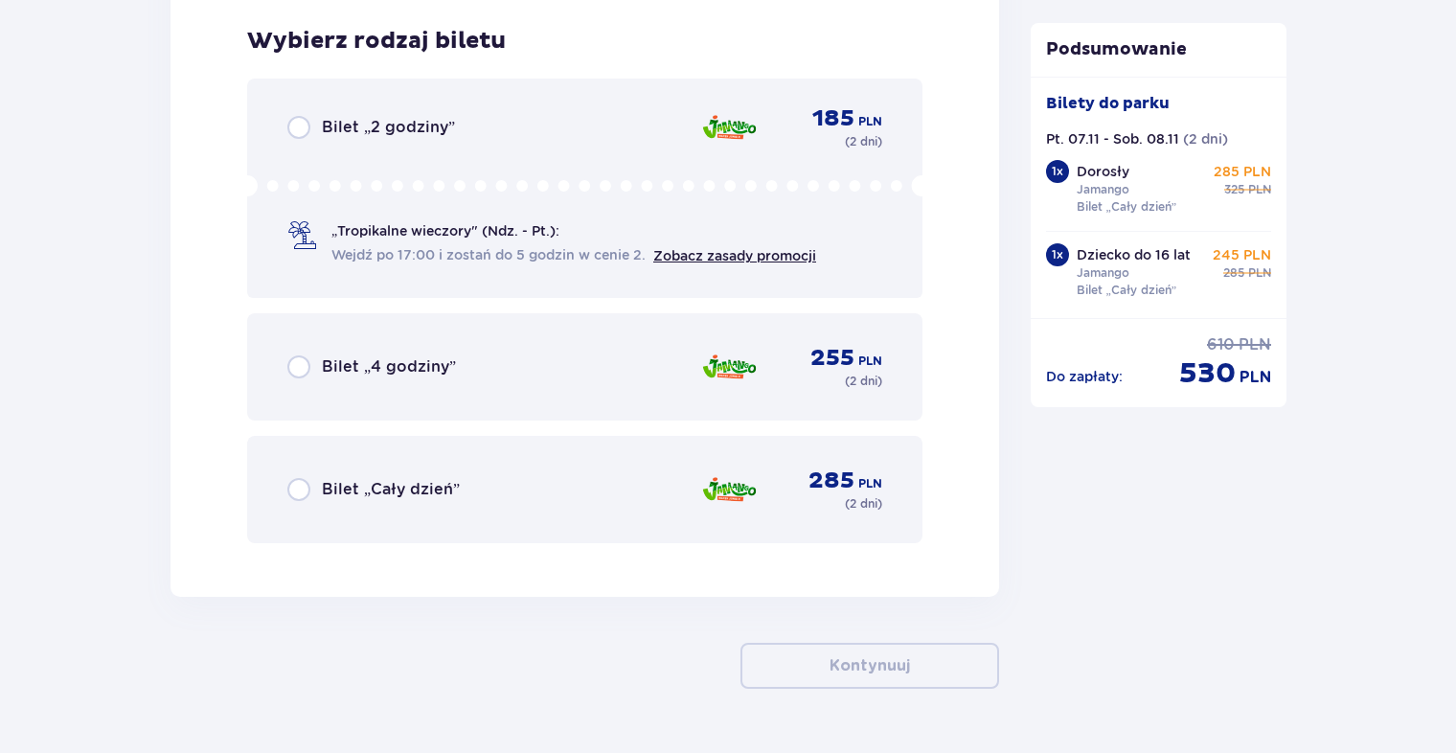
scroll to position [4427, 0]
click at [380, 470] on div "Bilet „Cały dzień” 285 PLN ( 2 dni )" at bounding box center [584, 489] width 595 height 46
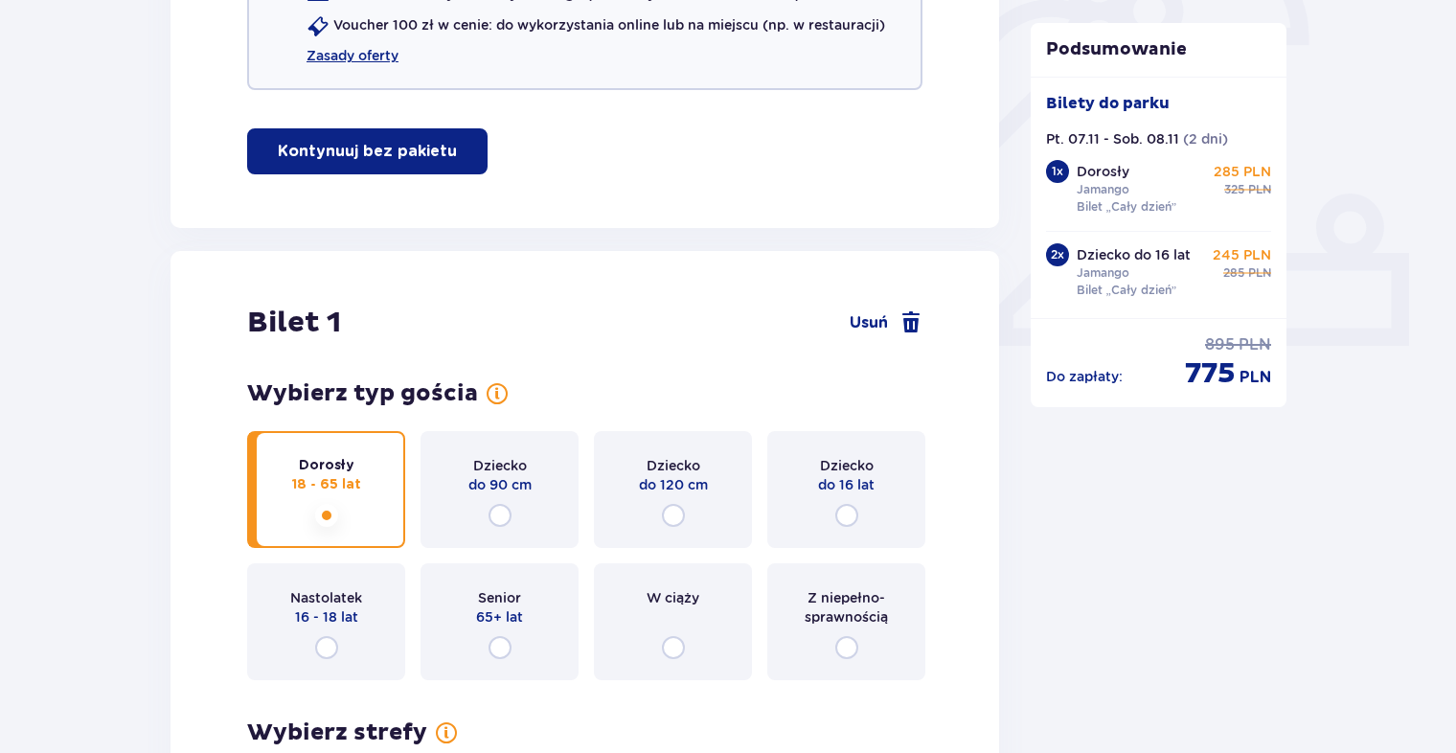
scroll to position [0, 0]
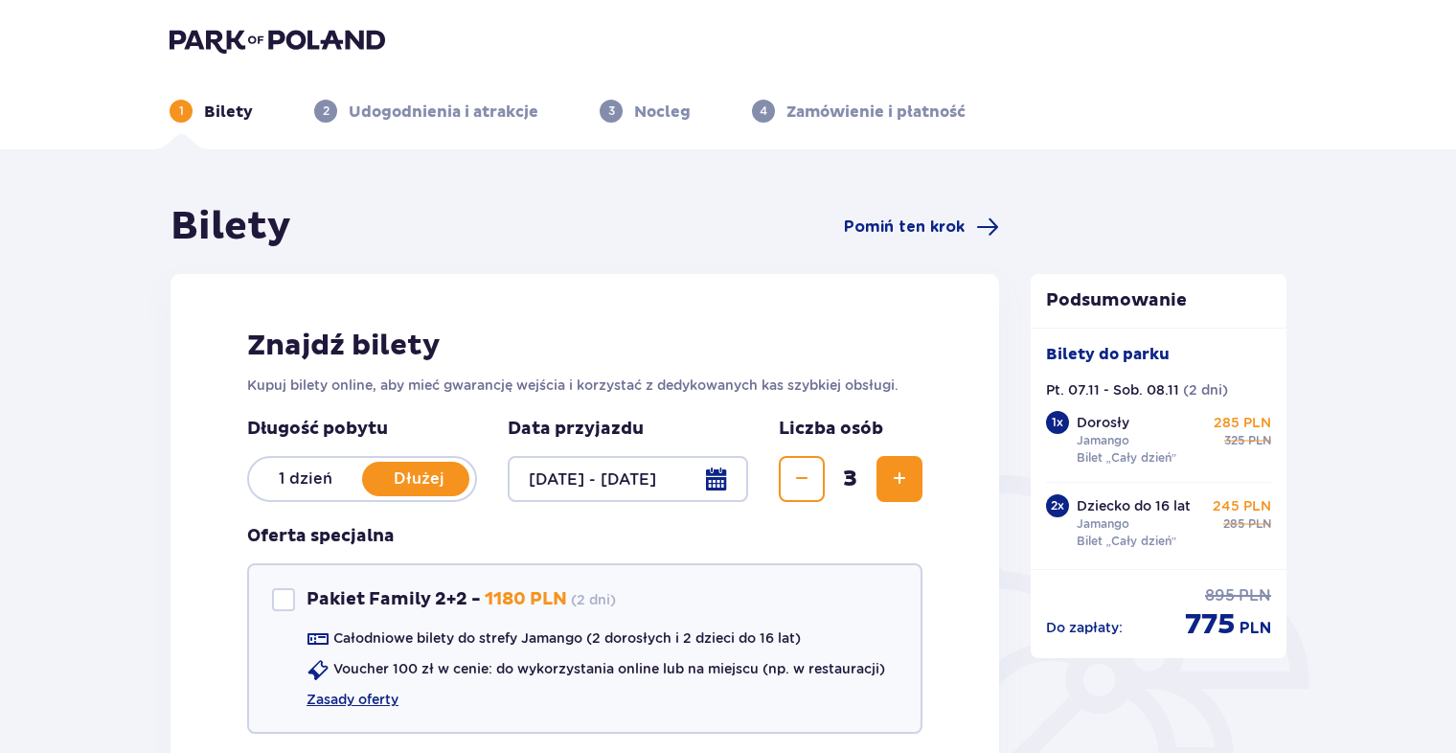
click at [732, 477] on div at bounding box center [628, 479] width 240 height 46
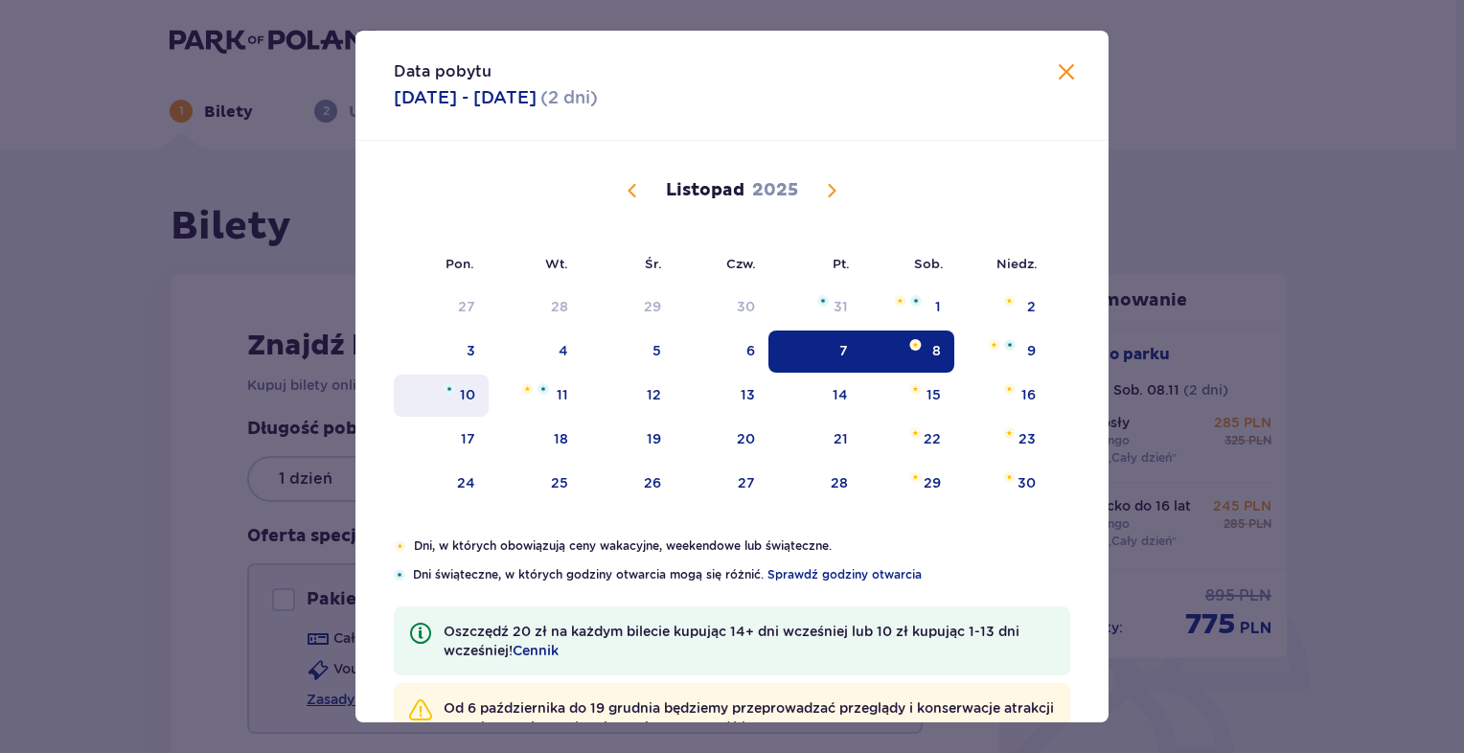
click at [466, 385] on div "10" at bounding box center [467, 394] width 15 height 19
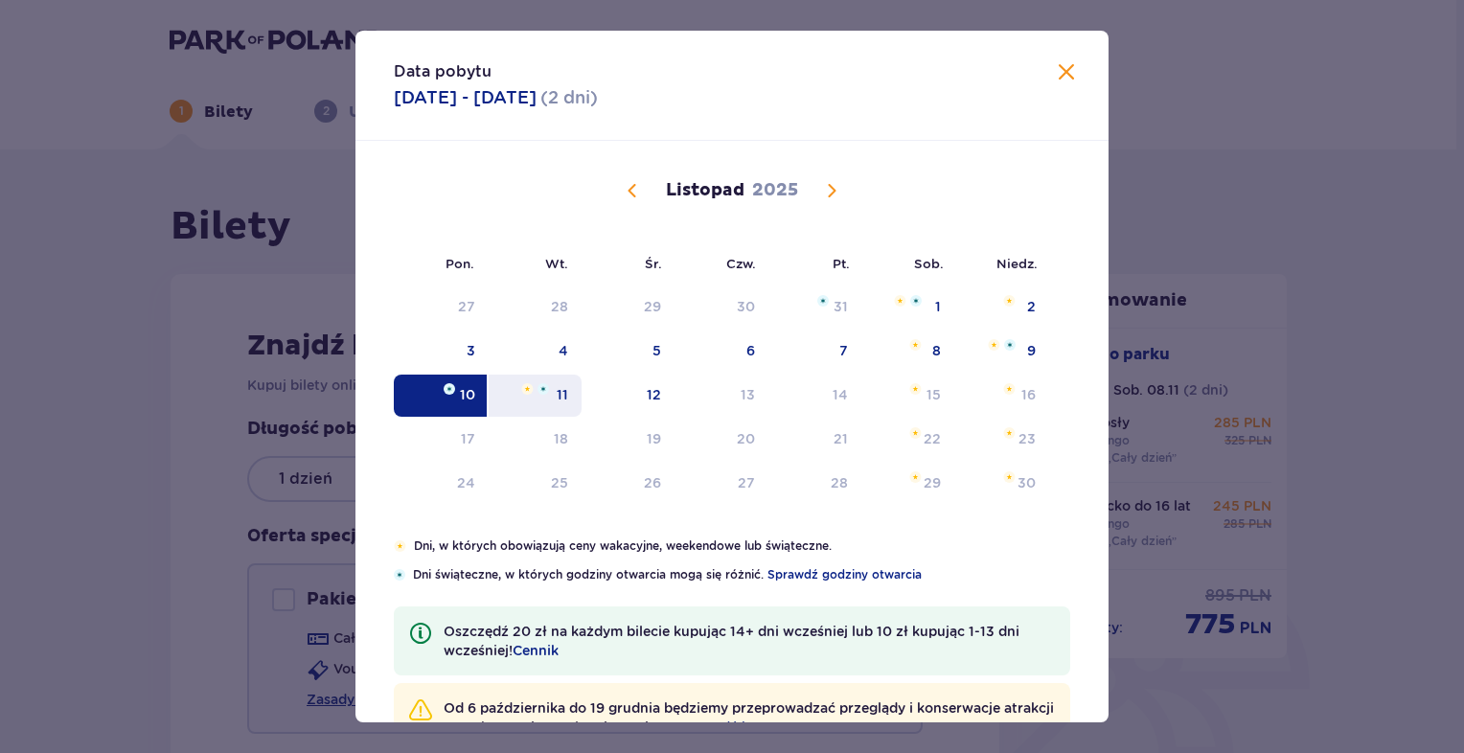
click at [559, 393] on div "11" at bounding box center [562, 394] width 11 height 19
type input "10.11.25 - 11.11.25"
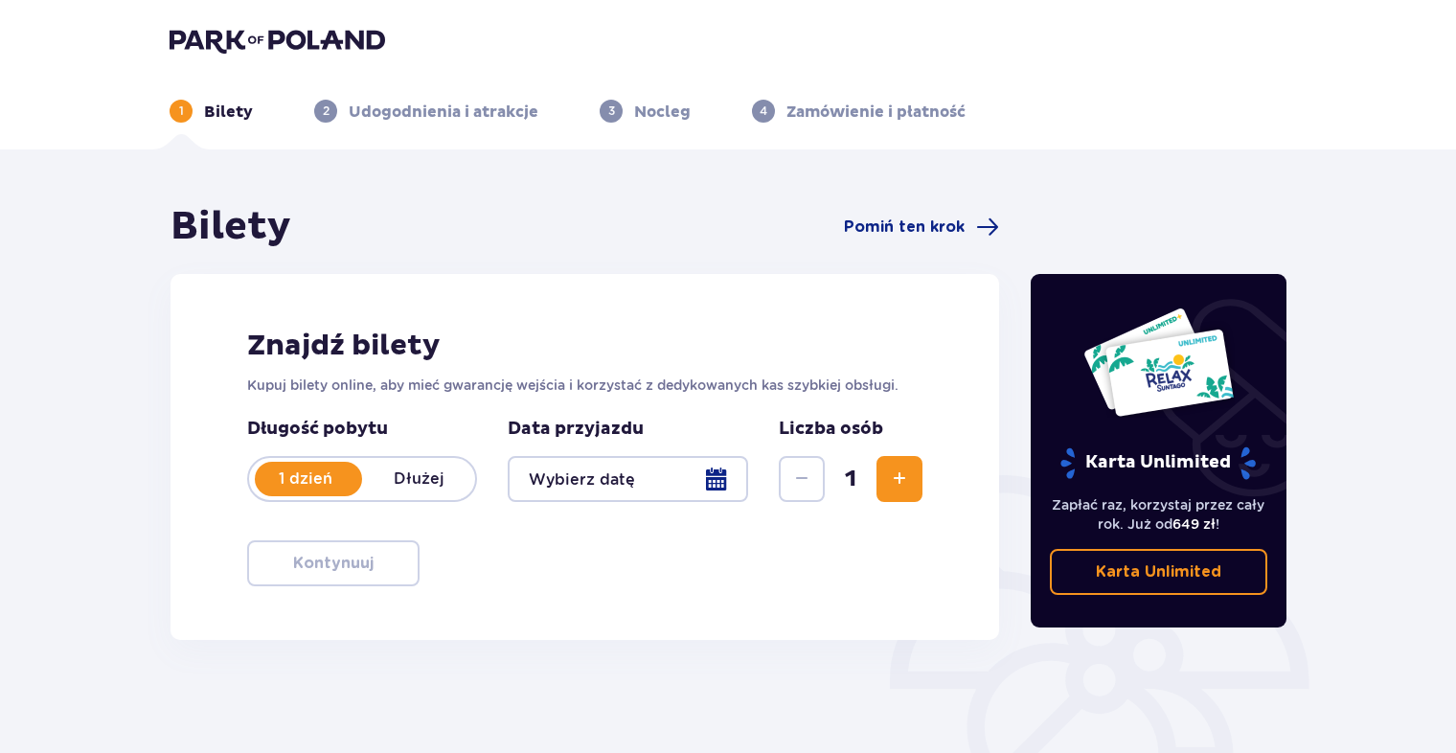
click at [713, 489] on div at bounding box center [628, 479] width 240 height 46
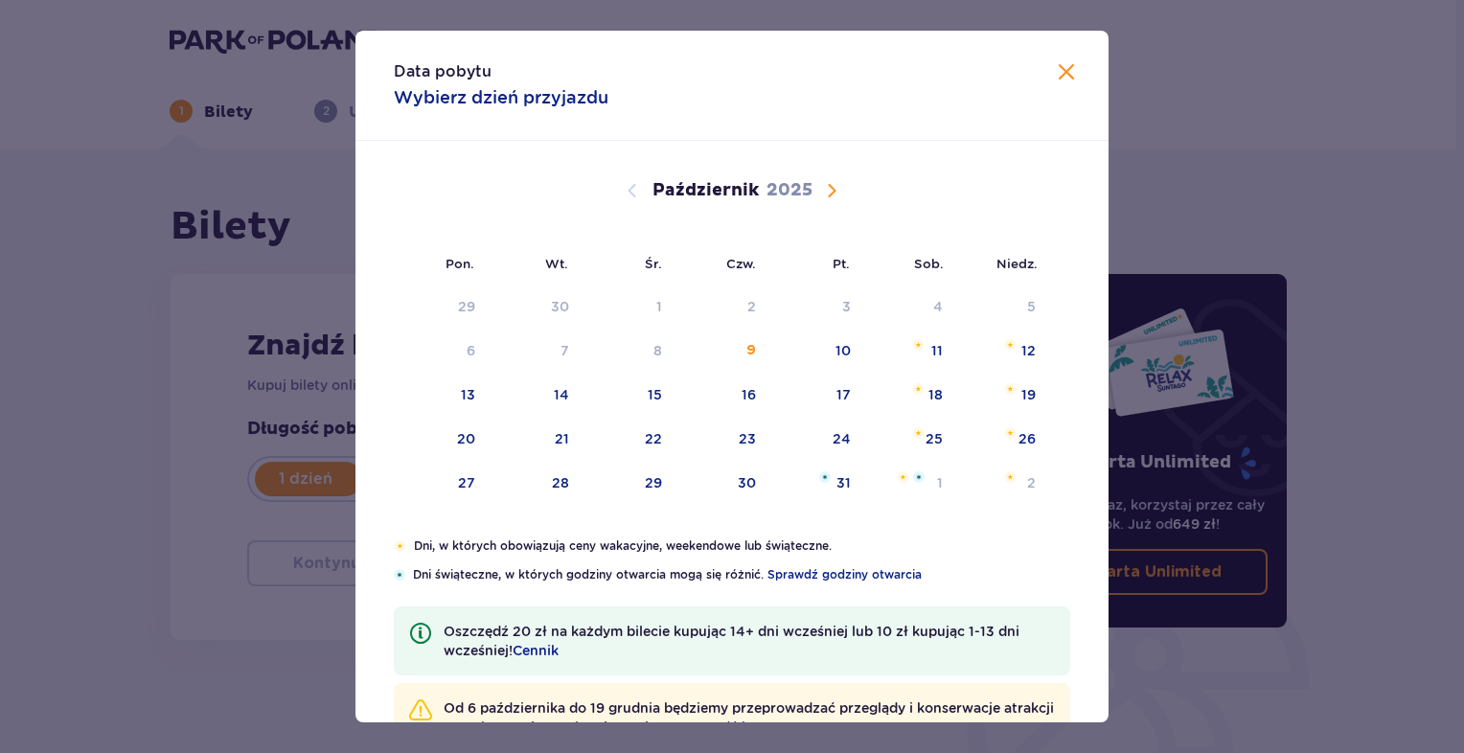
click at [833, 194] on span "Następny miesiąc" at bounding box center [831, 190] width 23 height 23
click at [467, 385] on div "10" at bounding box center [467, 394] width 15 height 19
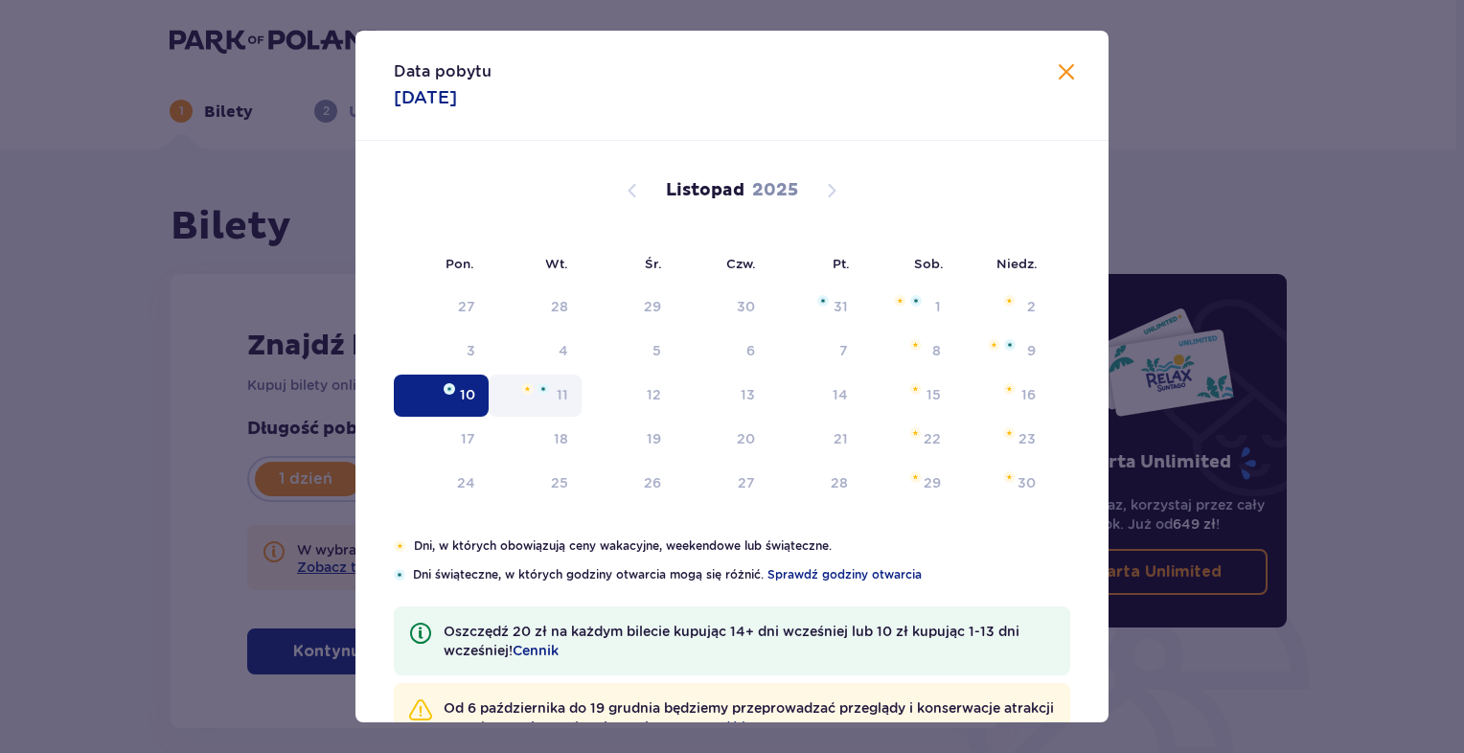
type input "10.11.25"
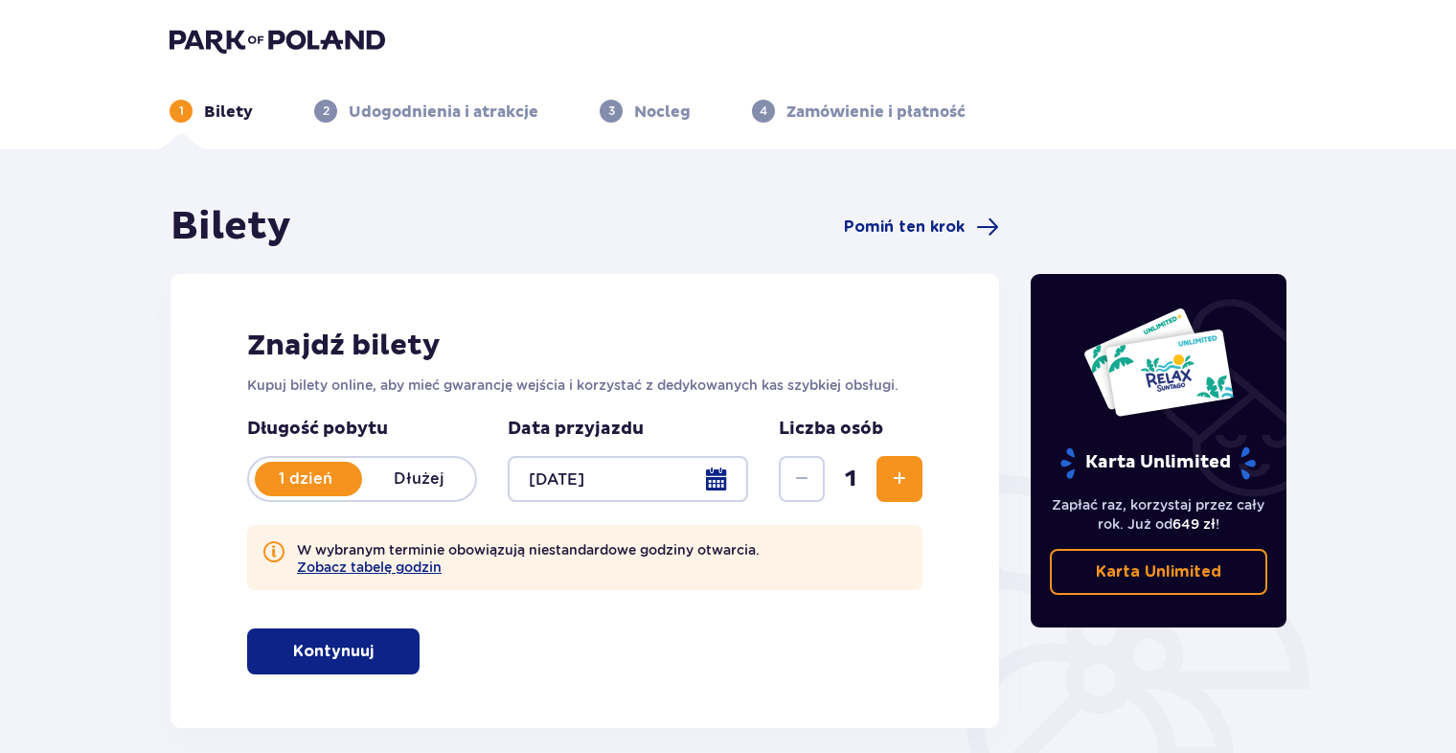
click at [559, 386] on p "Kupuj bilety online, aby mieć gwarancję wejścia i korzystać z dedykowanych kas …" at bounding box center [584, 385] width 675 height 19
click at [429, 474] on p "Dłużej" at bounding box center [418, 478] width 113 height 21
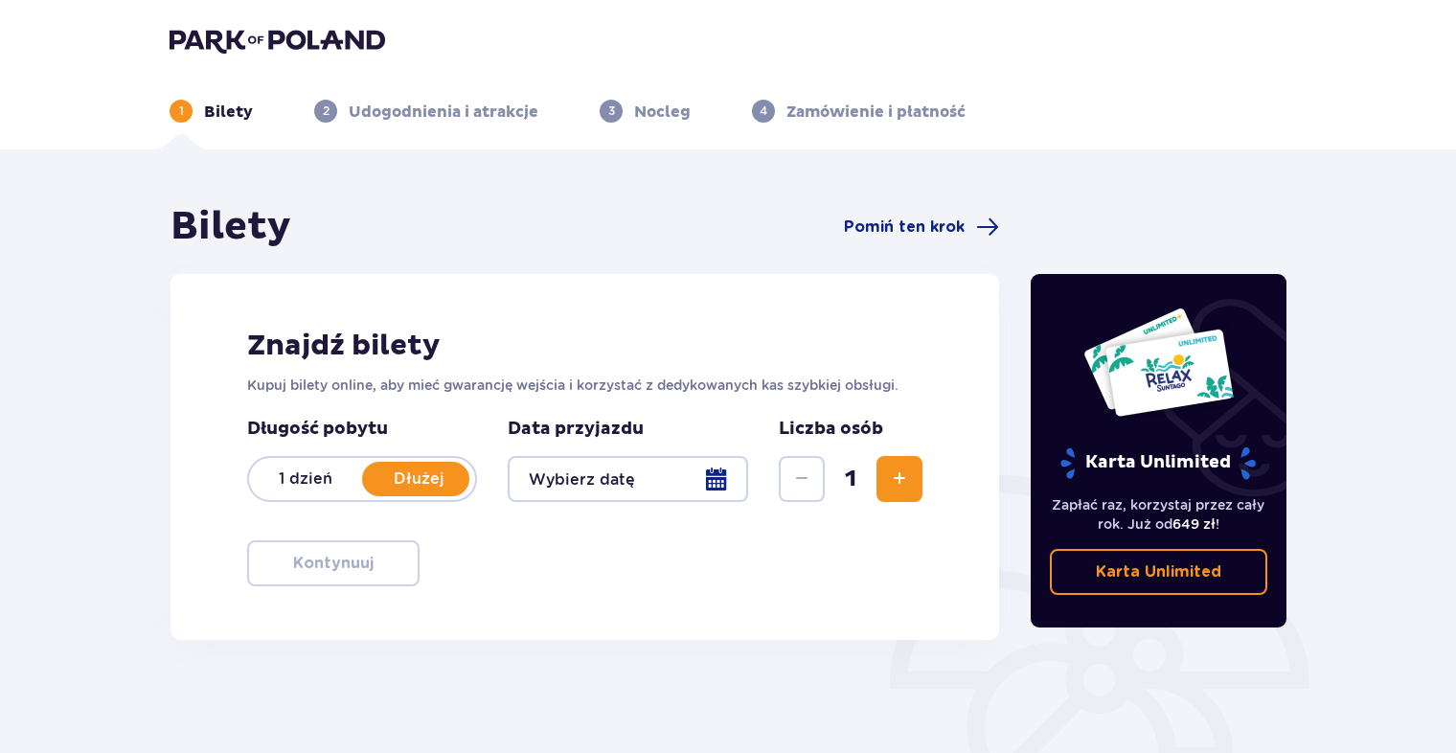
click at [720, 481] on div at bounding box center [628, 479] width 240 height 46
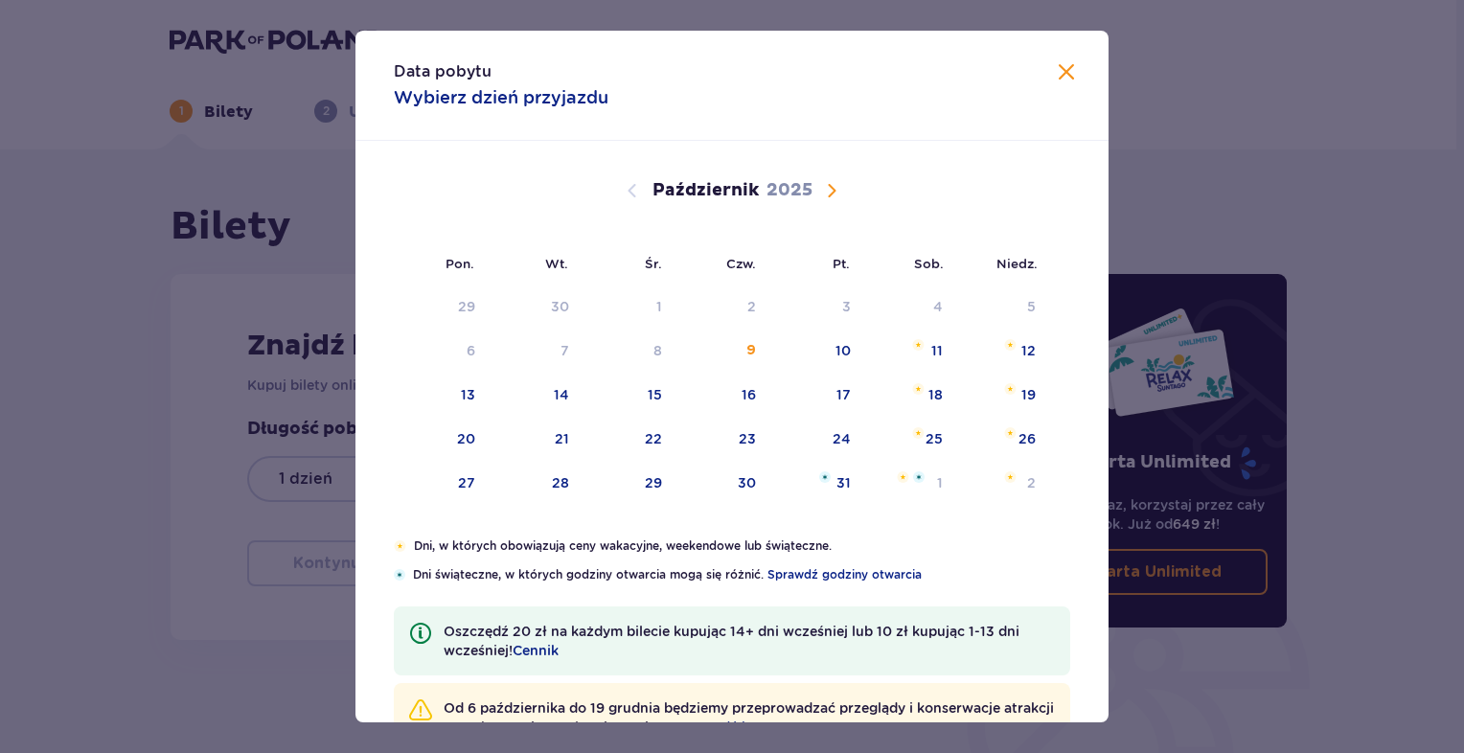
click at [820, 185] on span "Następny miesiąc" at bounding box center [831, 190] width 23 height 23
click at [647, 399] on div "12" at bounding box center [654, 394] width 14 height 19
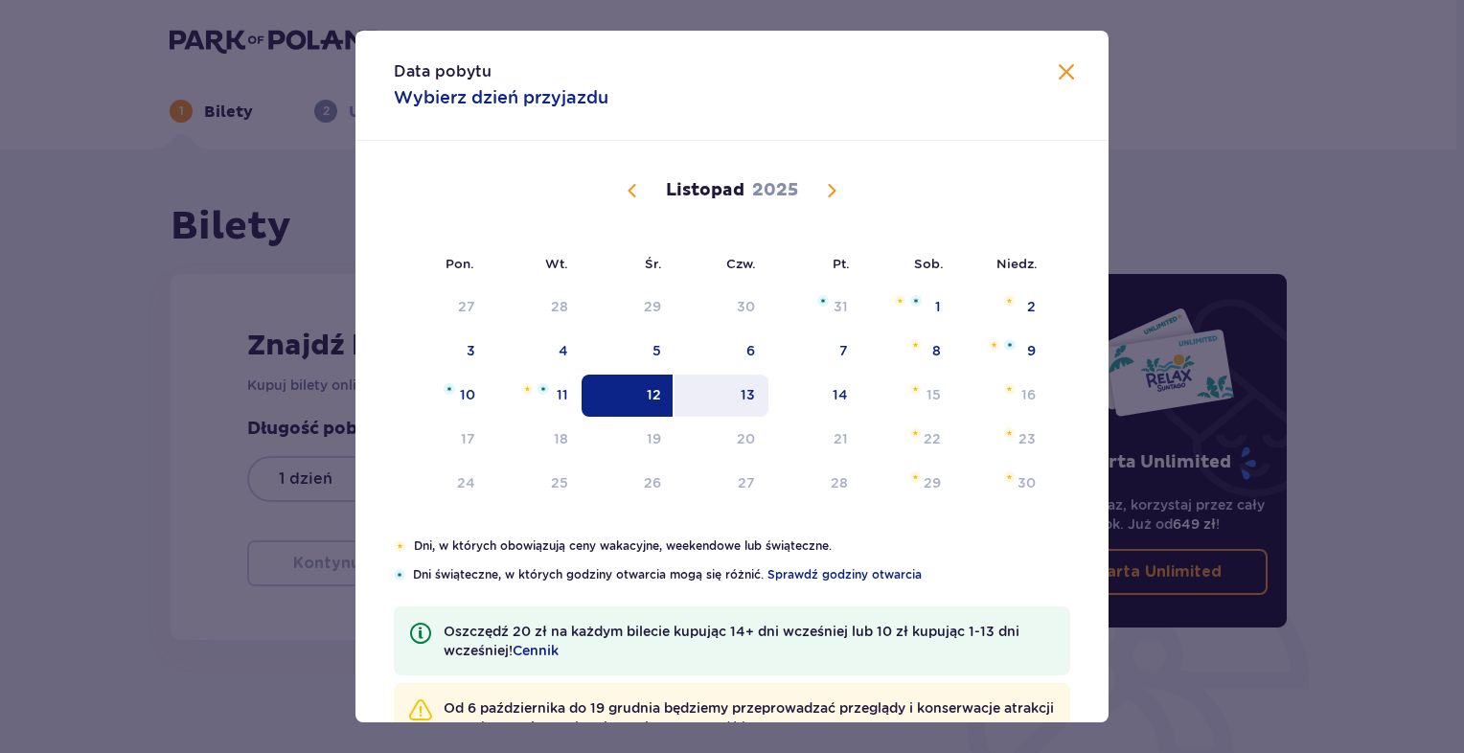
click at [731, 398] on div "13" at bounding box center [721, 396] width 95 height 42
type input "12.11.25 - 13.11.25"
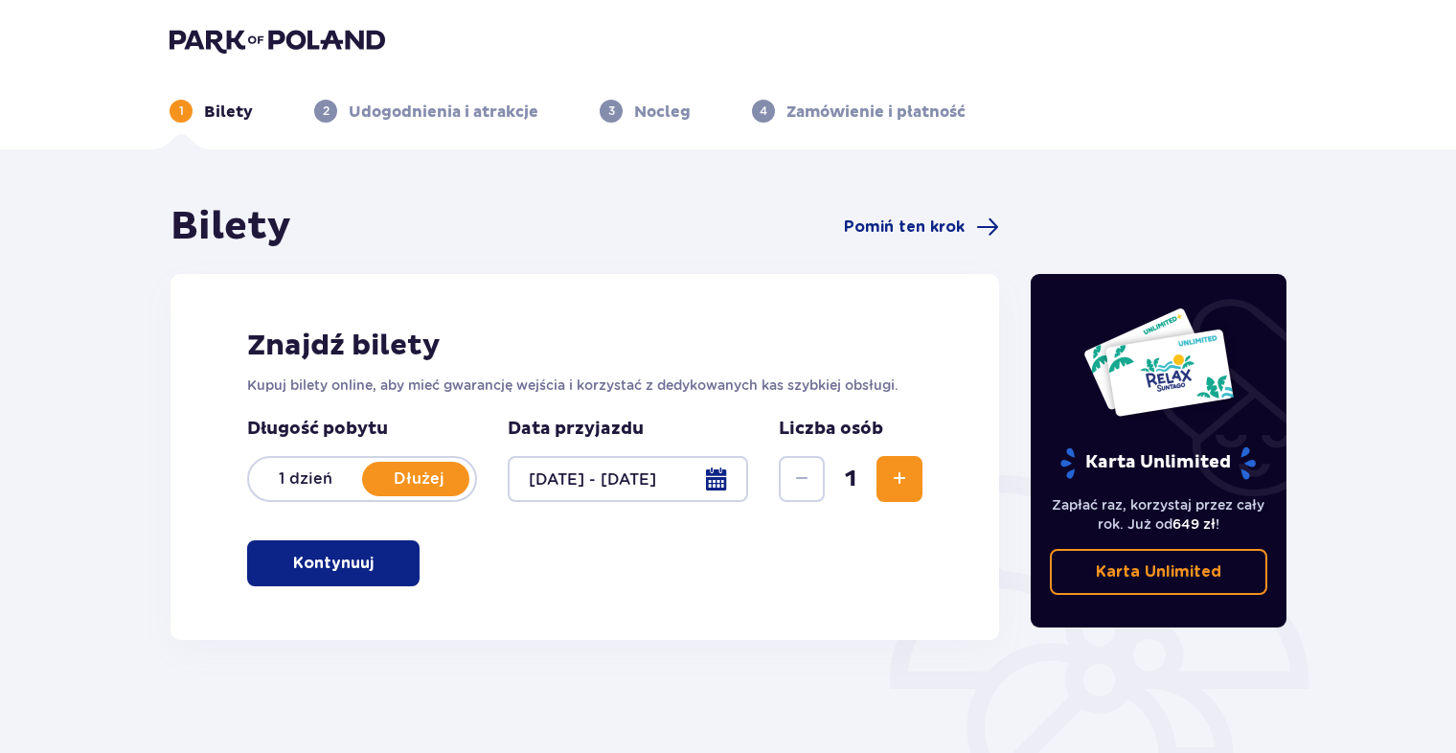
click at [893, 477] on span "Zwiększ" at bounding box center [899, 479] width 23 height 23
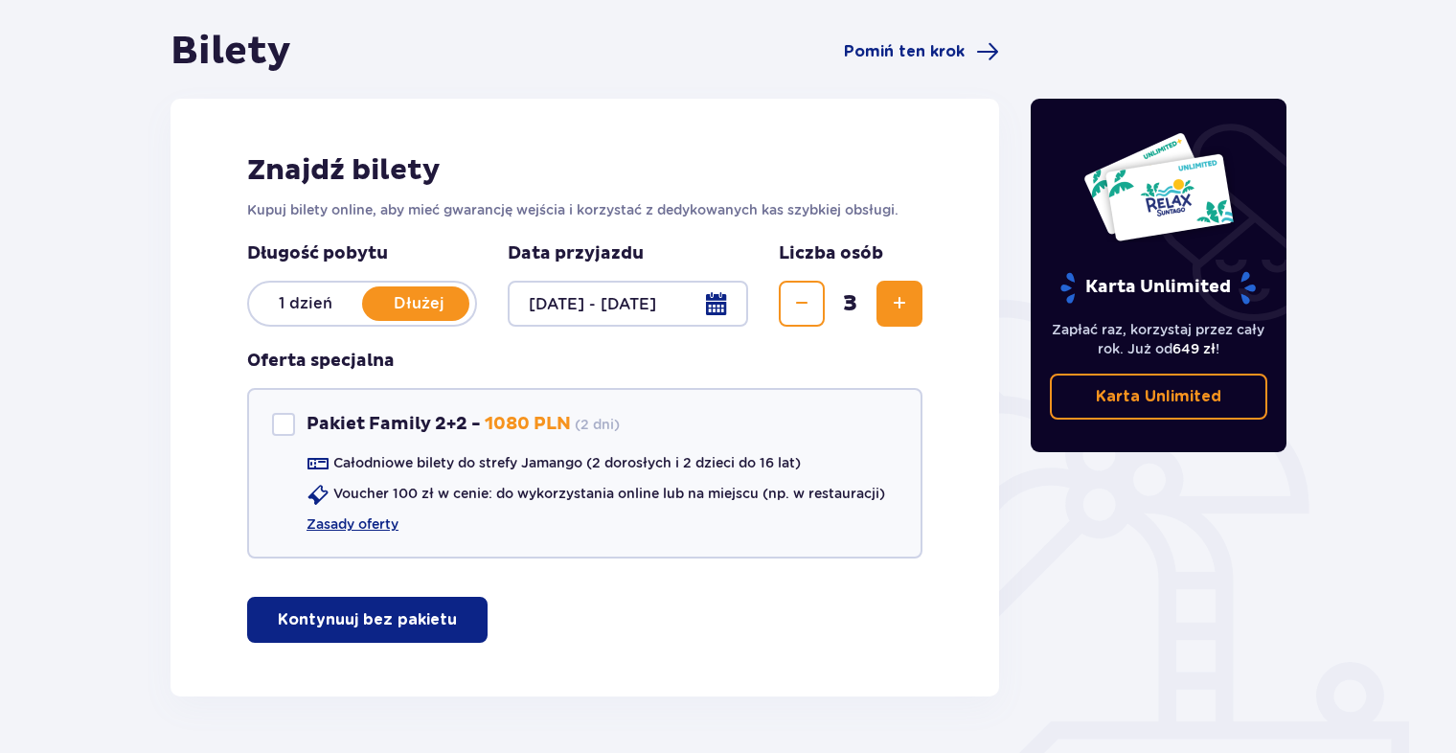
scroll to position [234, 0]
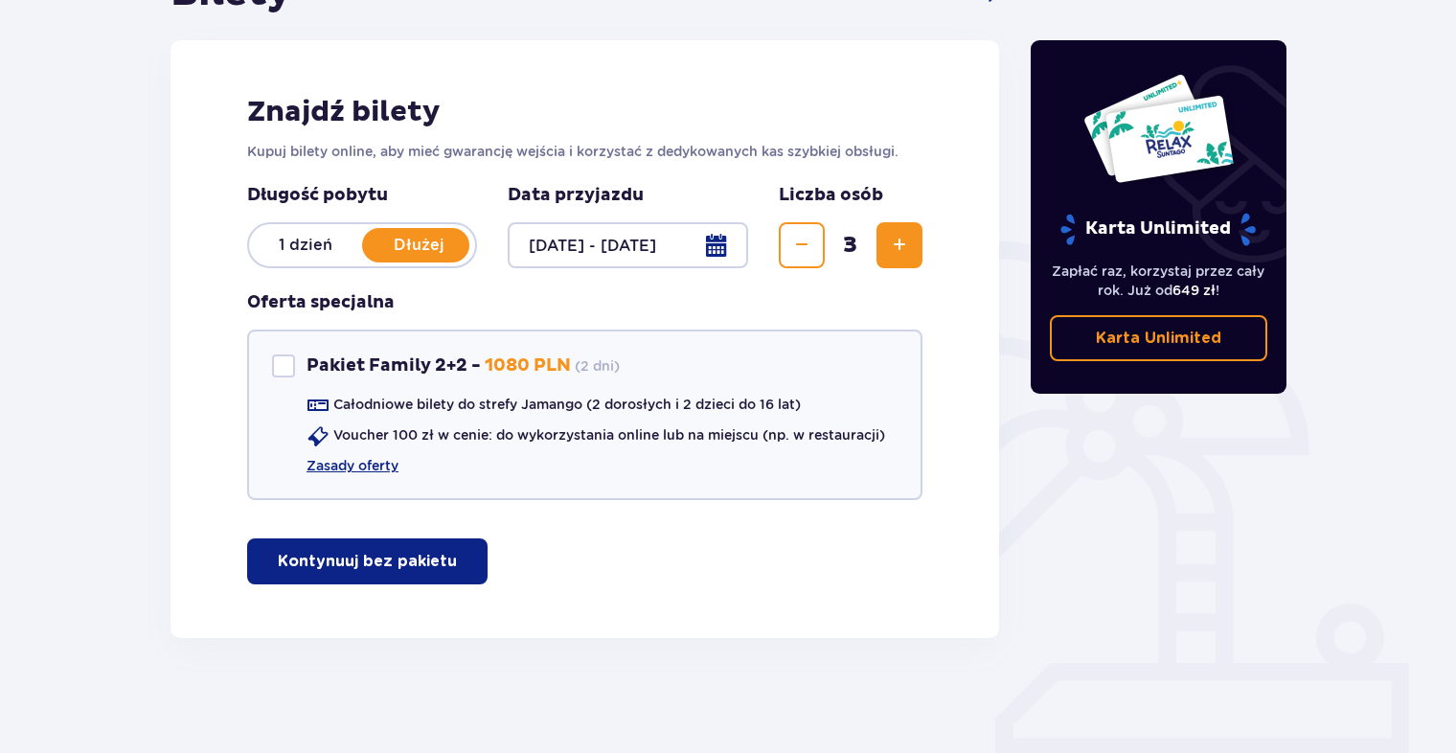
click at [387, 568] on p "Kontynuuj bez pakietu" at bounding box center [367, 561] width 179 height 21
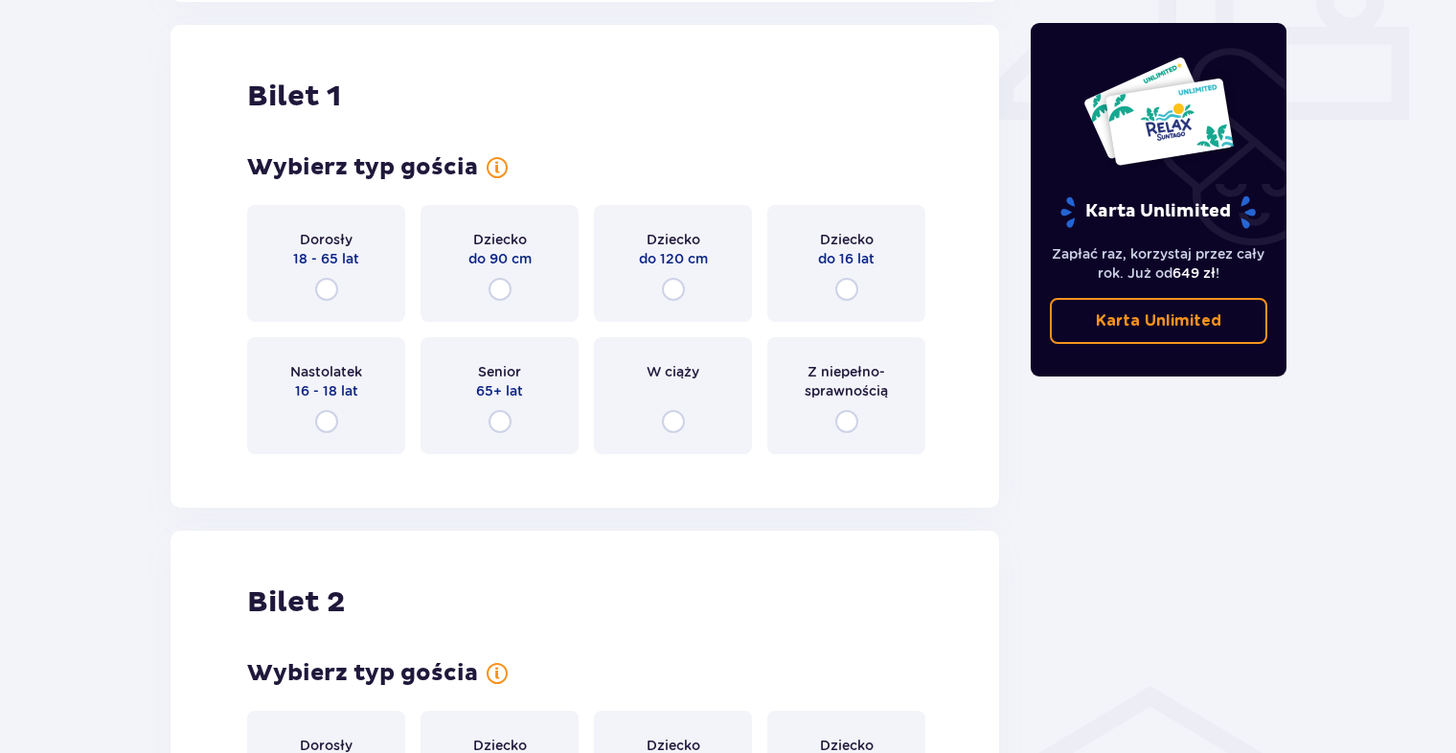
scroll to position [871, 0]
click at [308, 274] on div "Dorosły 18 - 65 lat" at bounding box center [326, 262] width 158 height 117
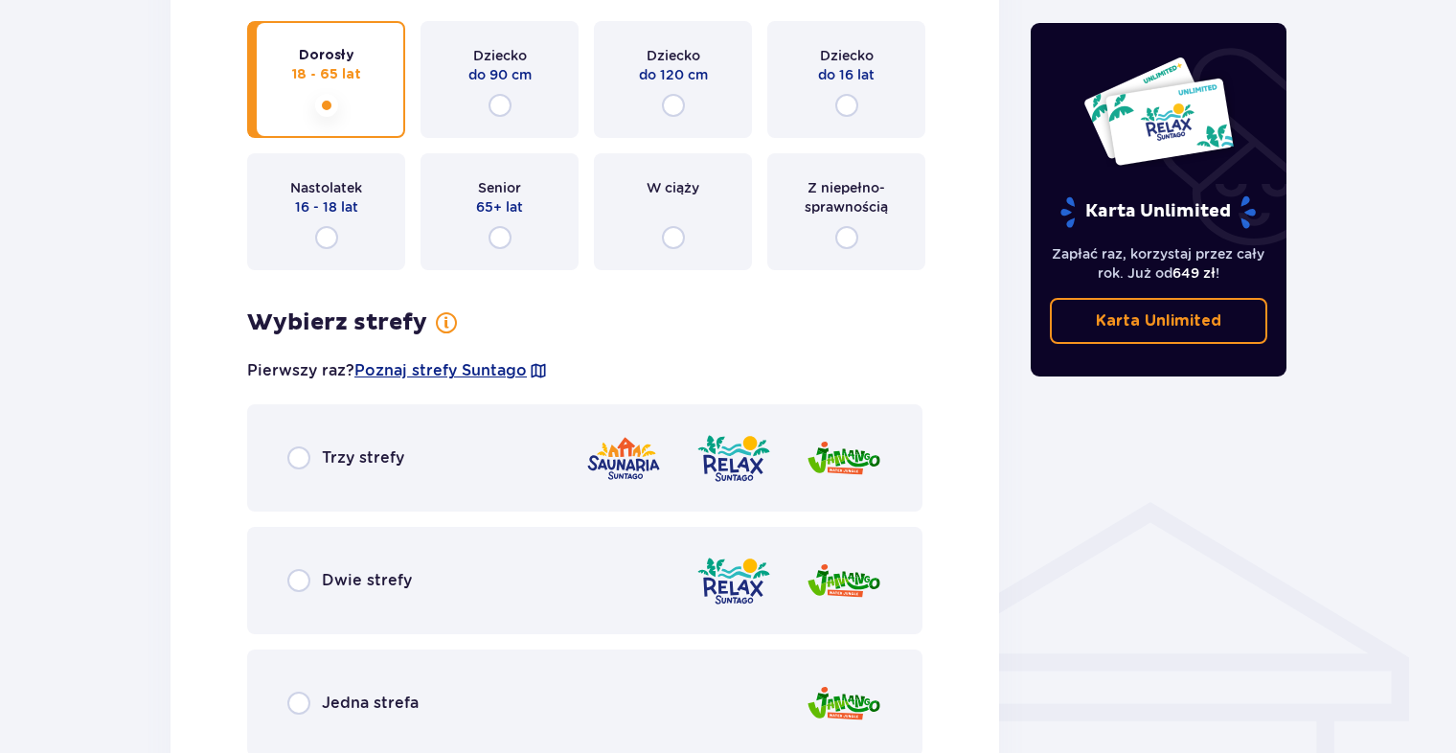
scroll to position [1051, 0]
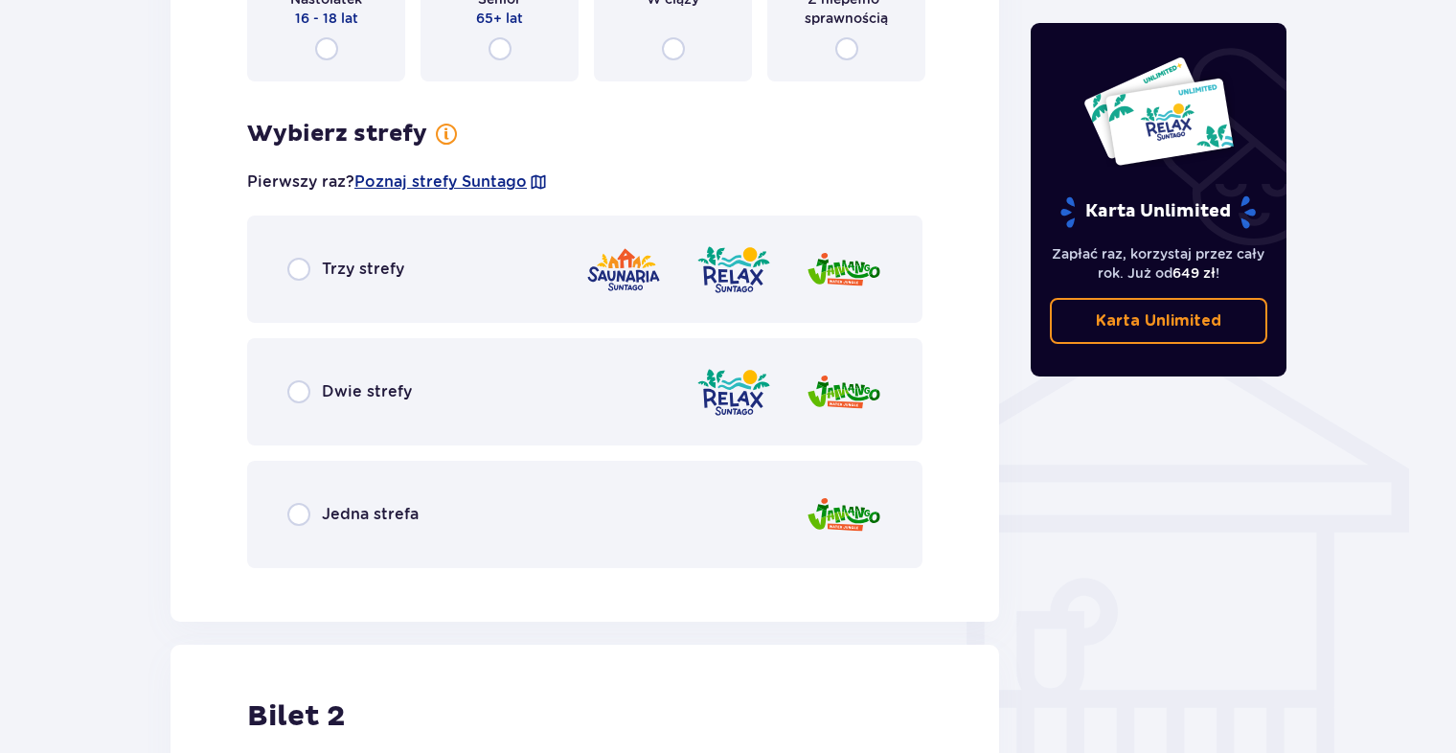
click at [422, 515] on div "Jedna strefa" at bounding box center [584, 514] width 675 height 107
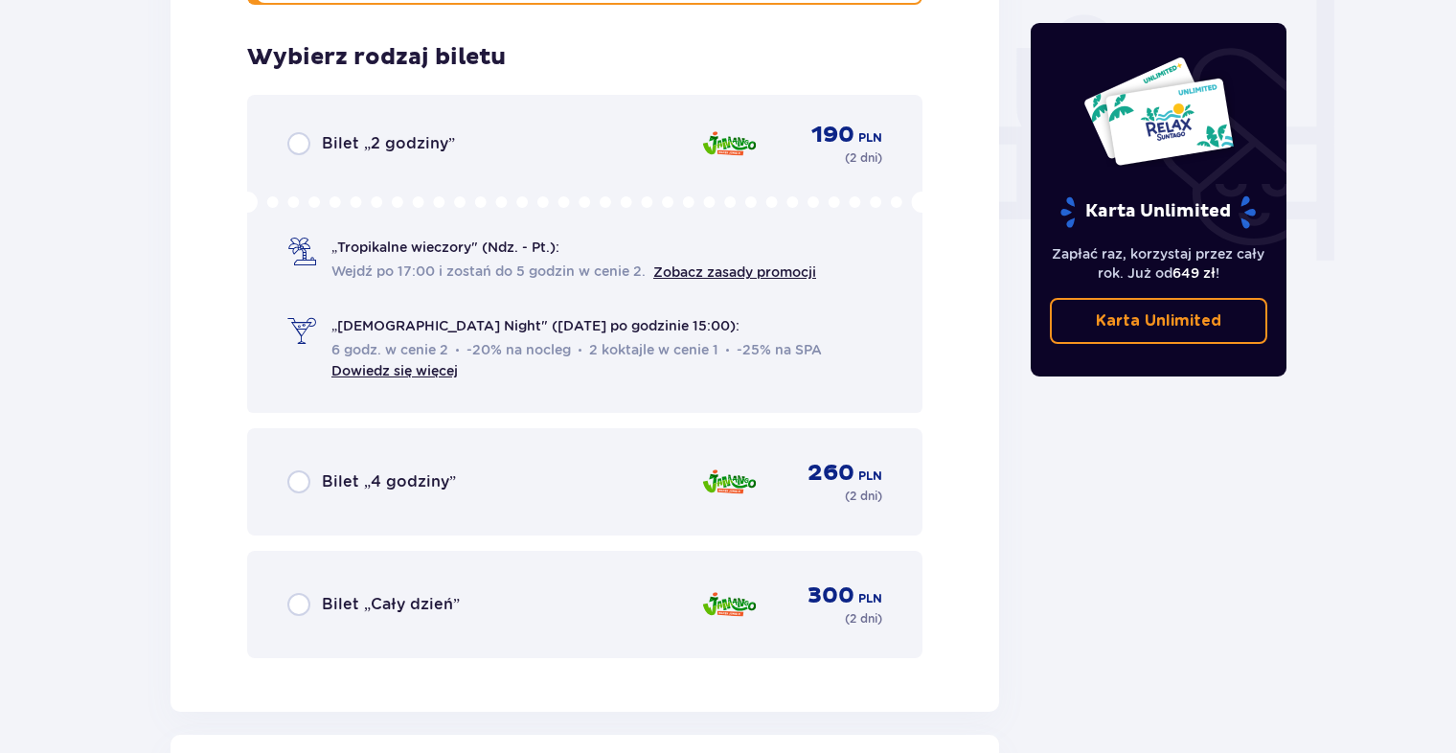
scroll to position [1825, 0]
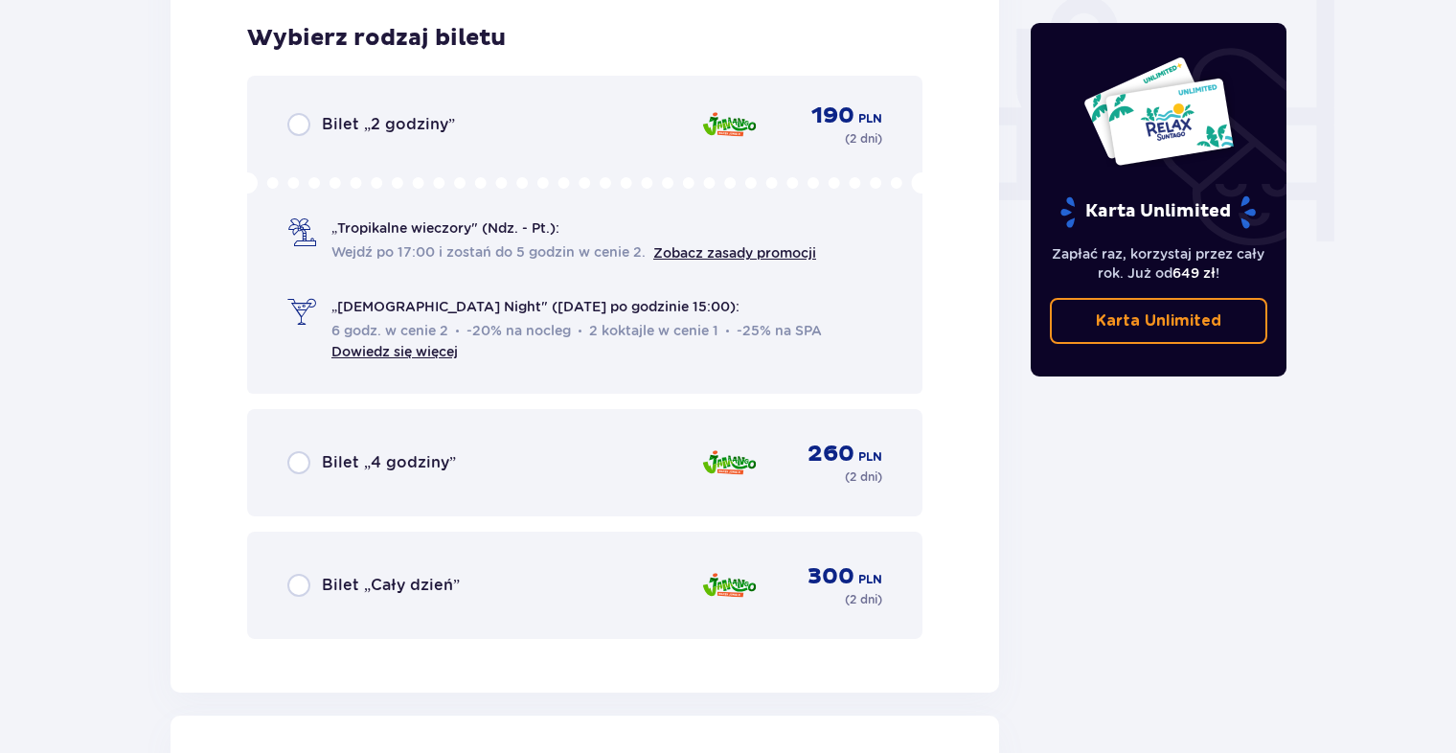
click at [359, 586] on span "Bilet „Cały dzień”" at bounding box center [391, 585] width 138 height 21
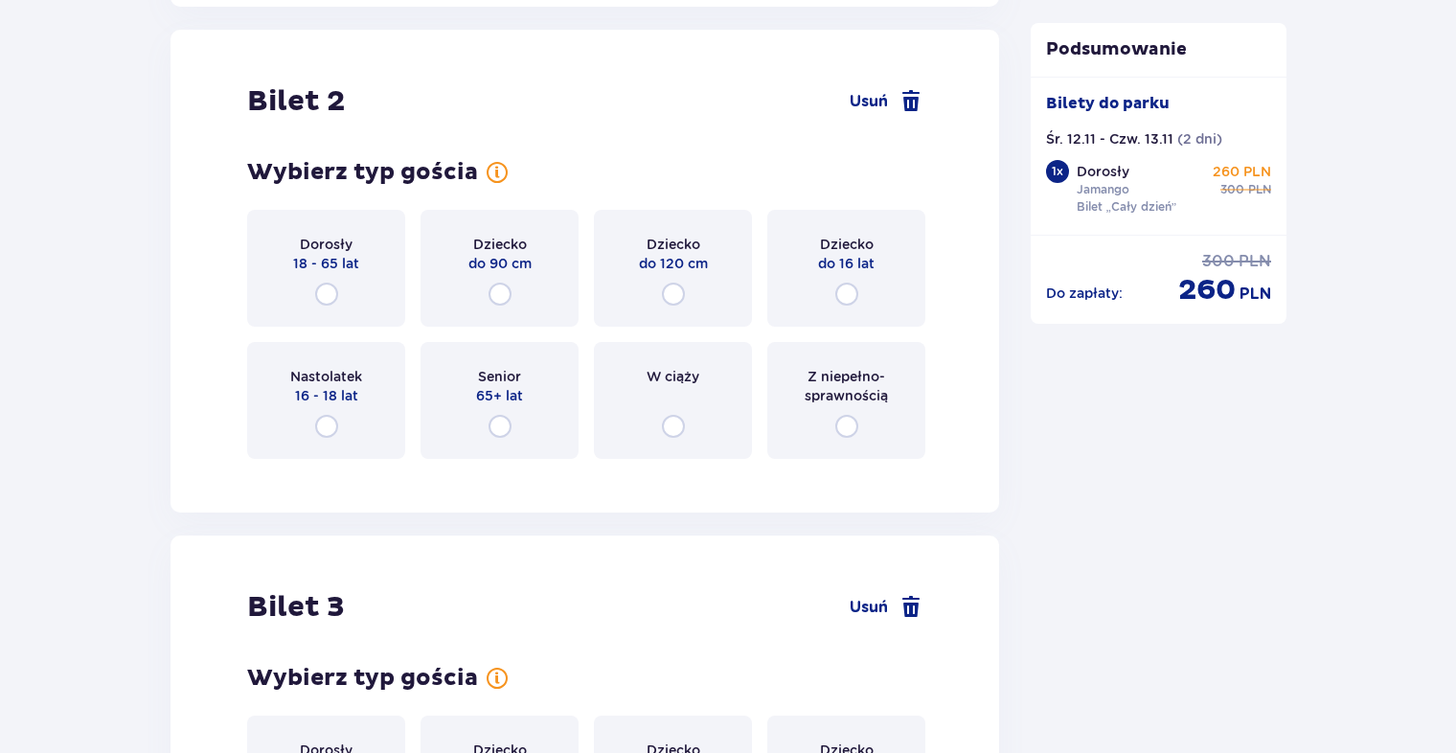
scroll to position [2517, 0]
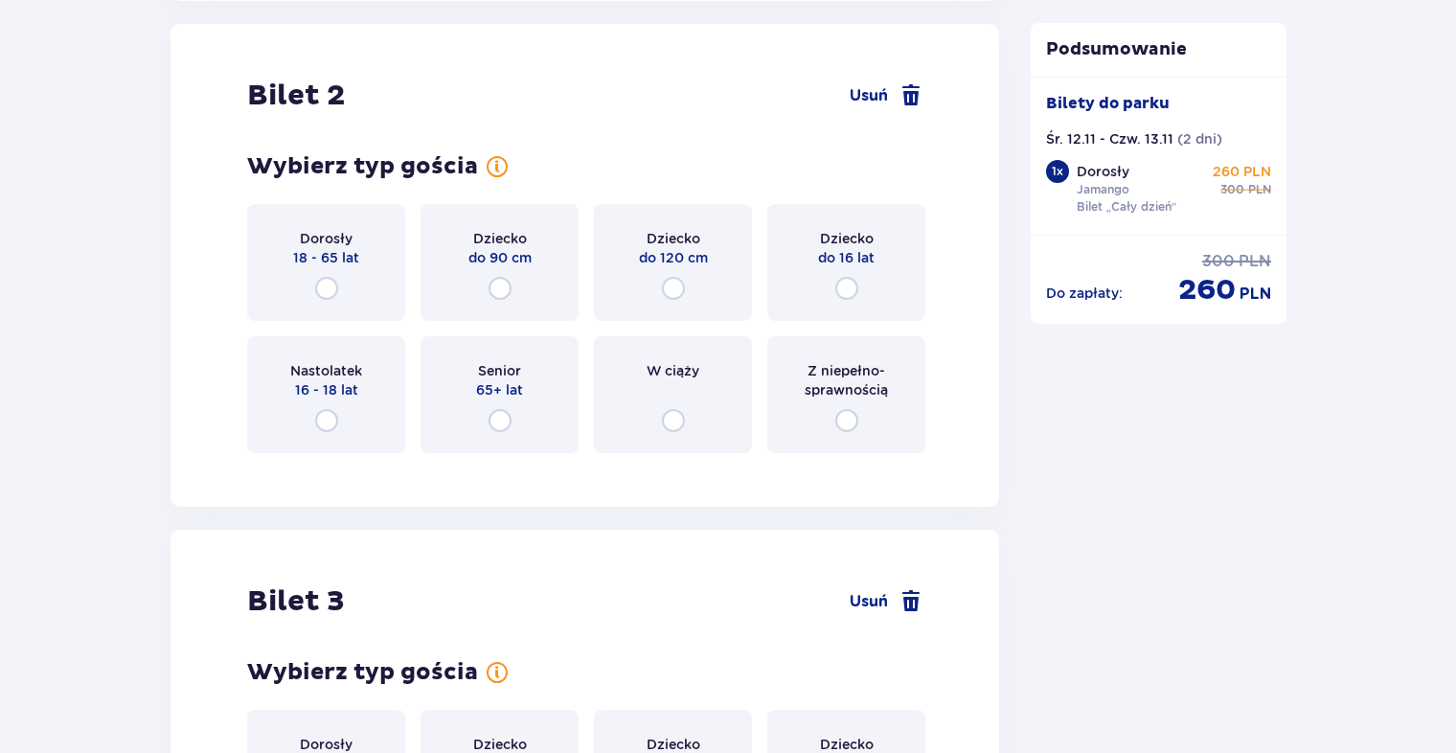
click at [847, 274] on div "Dziecko do 16 lat" at bounding box center [846, 262] width 158 height 117
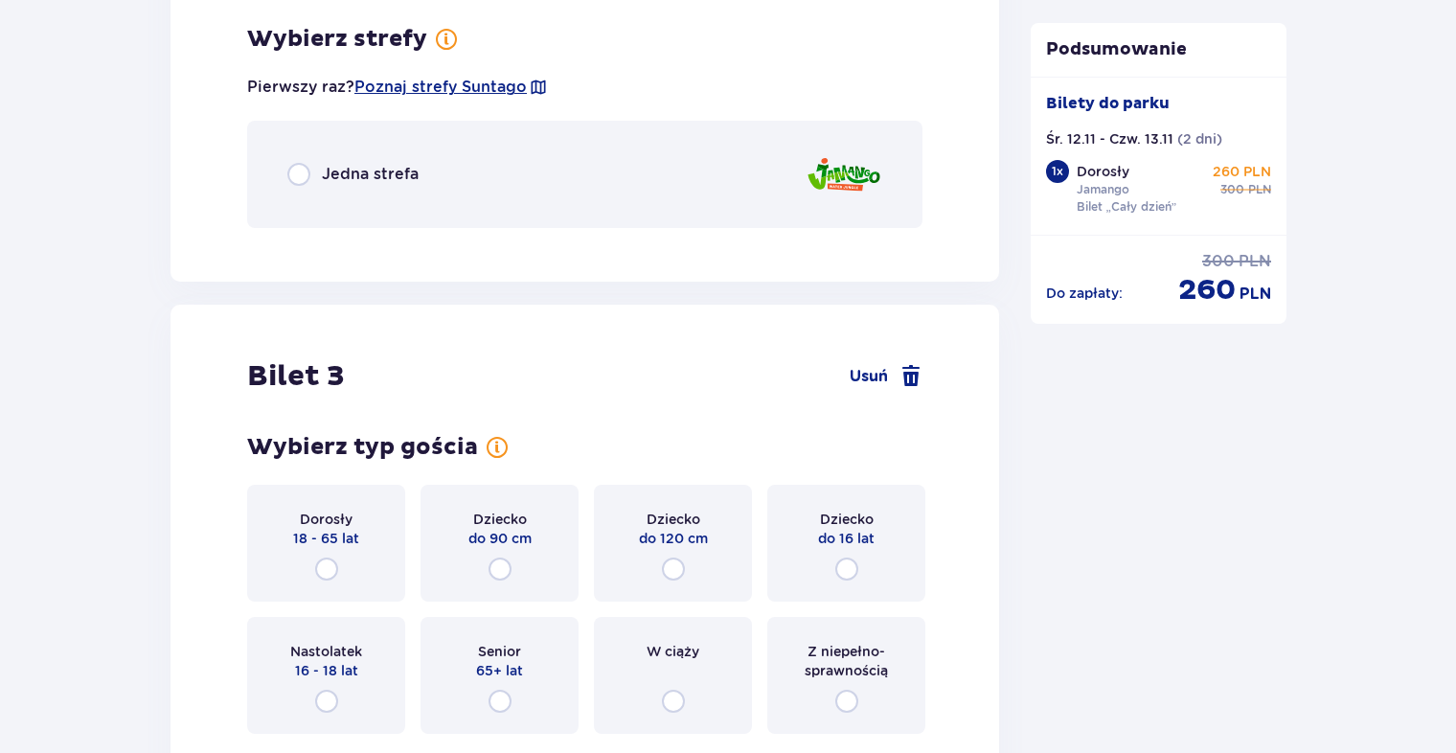
scroll to position [2984, 0]
click at [341, 171] on span "Jedna strefa" at bounding box center [370, 173] width 97 height 21
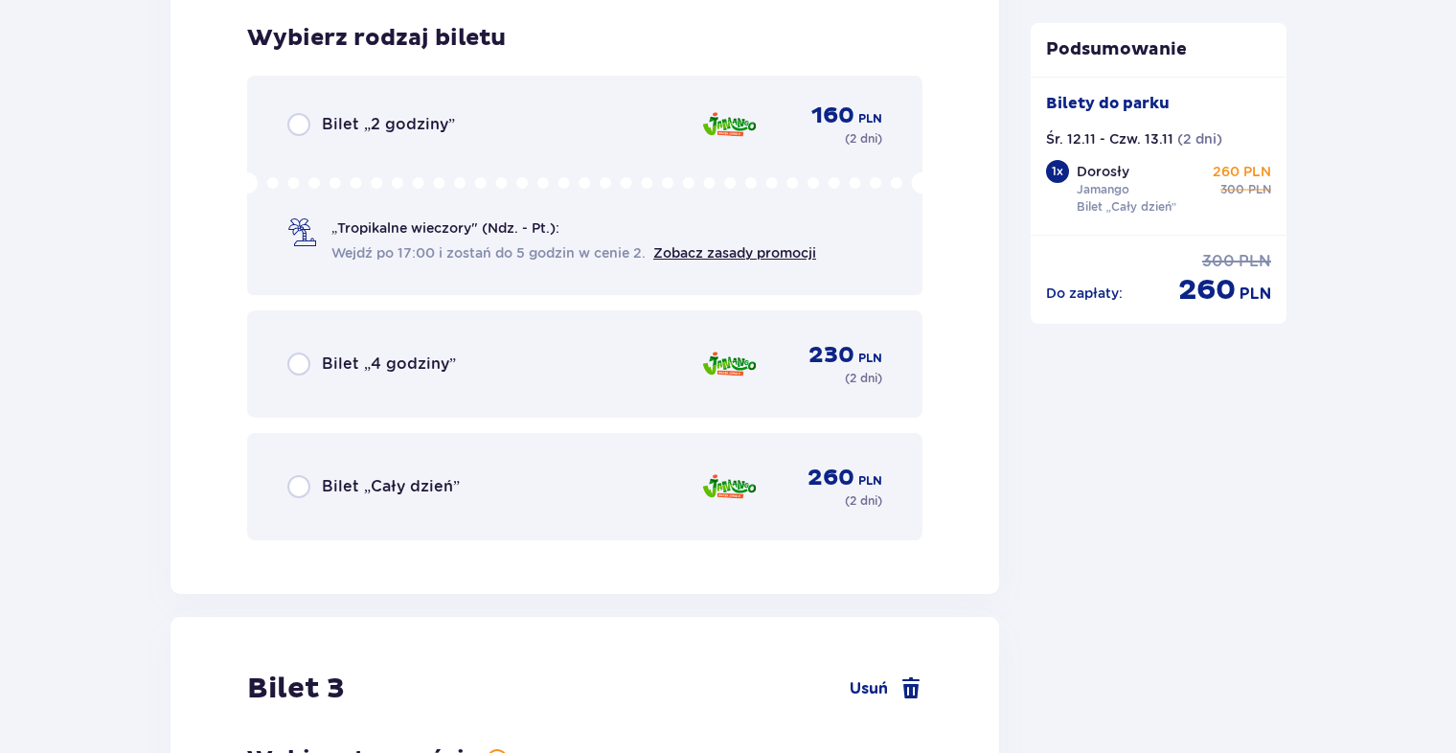
click at [417, 467] on div "Bilet „Cały dzień” 260 PLN ( 2 dni )" at bounding box center [584, 487] width 595 height 46
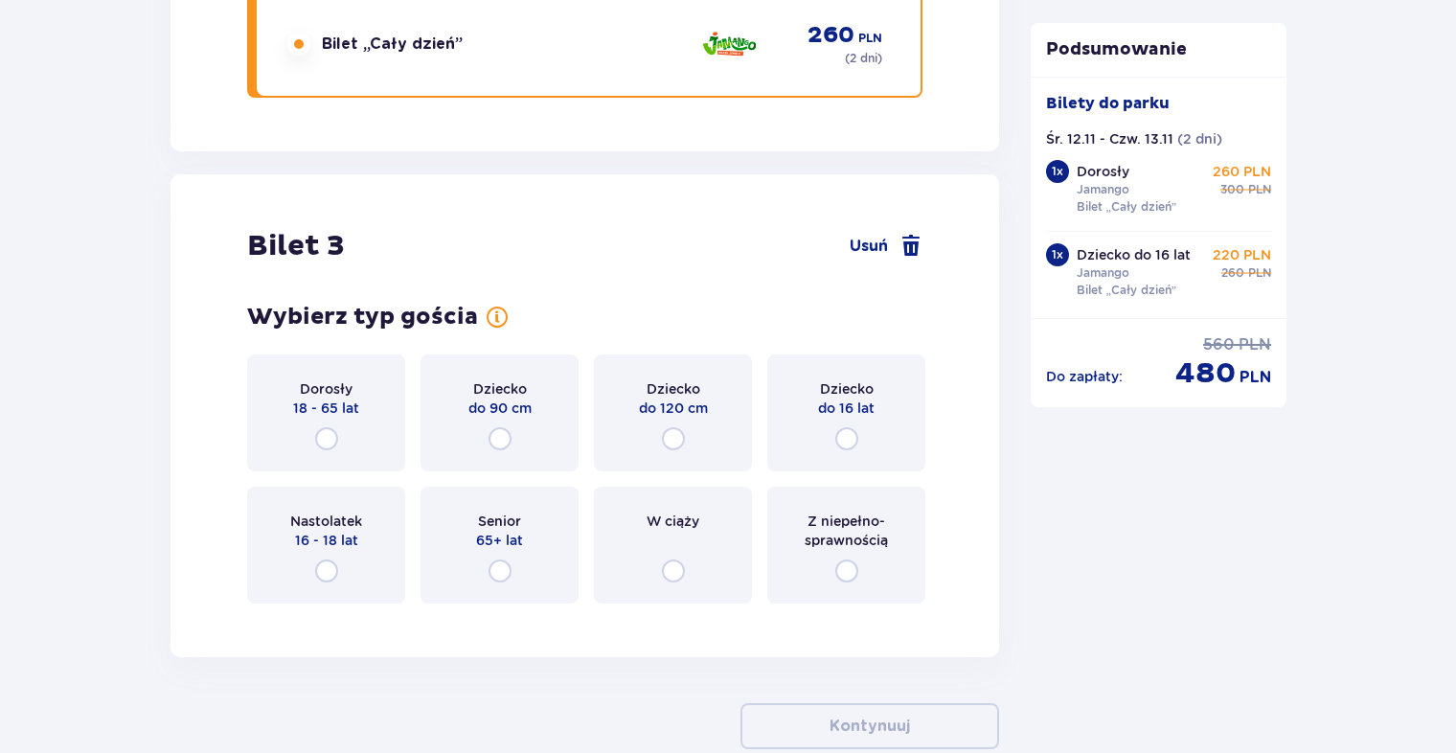
scroll to position [3778, 0]
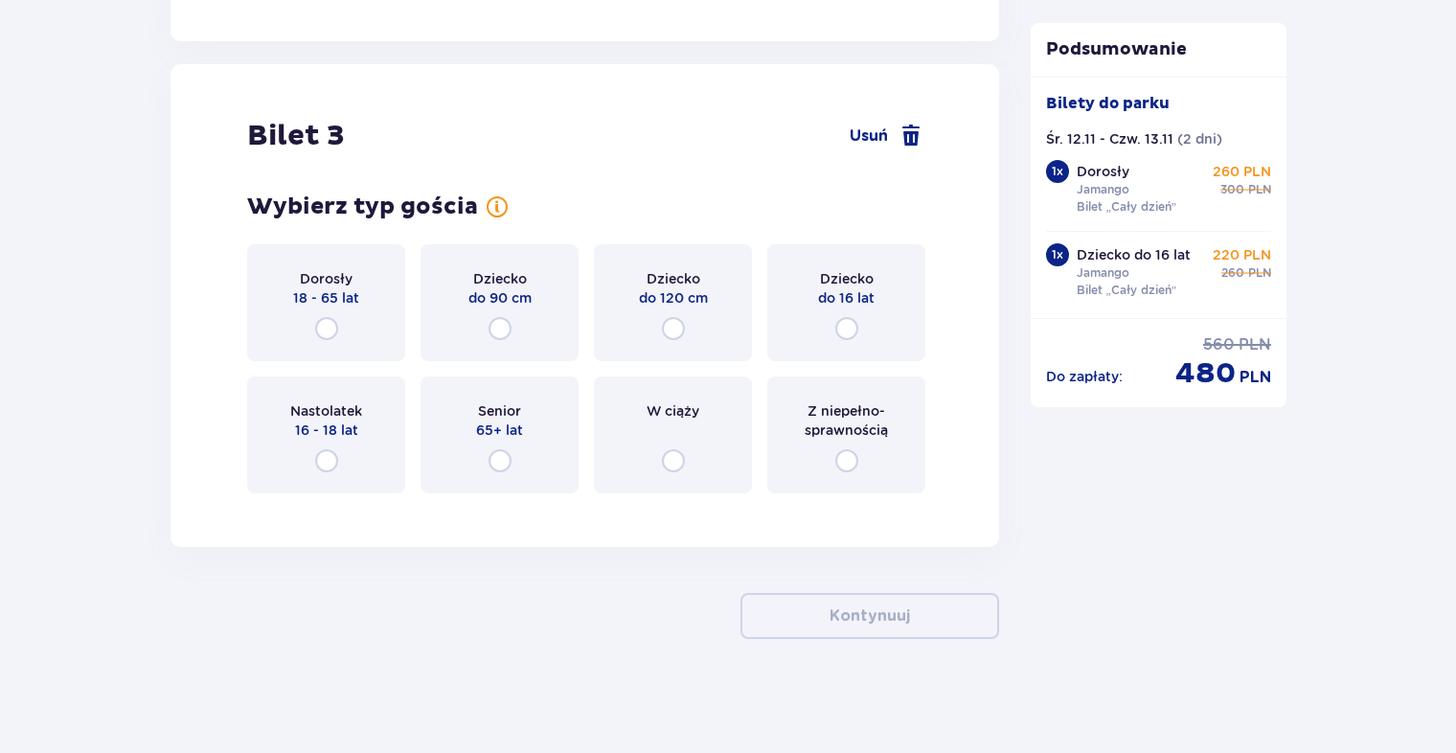
click at [859, 316] on div "Dziecko do 16 lat" at bounding box center [846, 302] width 158 height 117
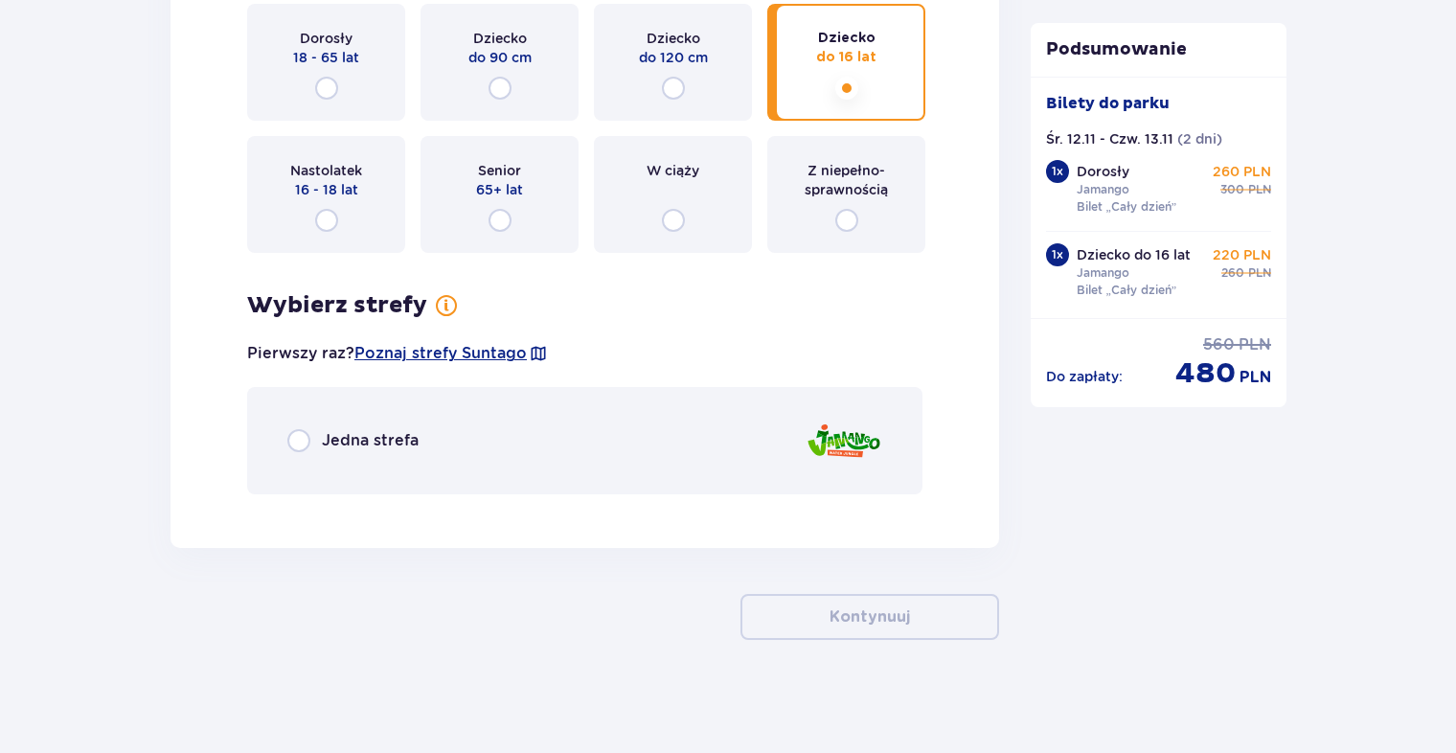
scroll to position [4020, 0]
click at [310, 435] on div "Jedna strefa" at bounding box center [352, 439] width 131 height 23
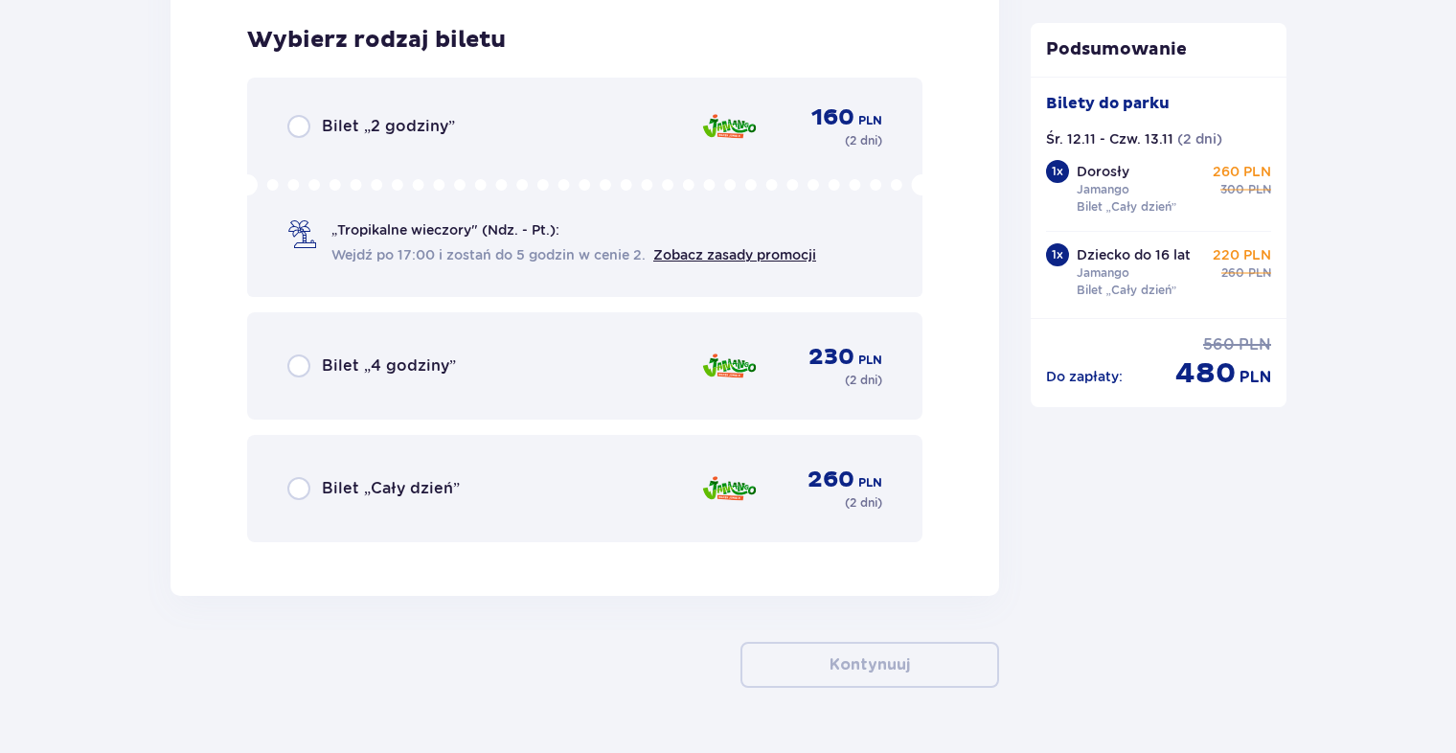
scroll to position [4527, 0]
click at [759, 472] on div "260 PLN ( 2 dni )" at bounding box center [791, 488] width 181 height 46
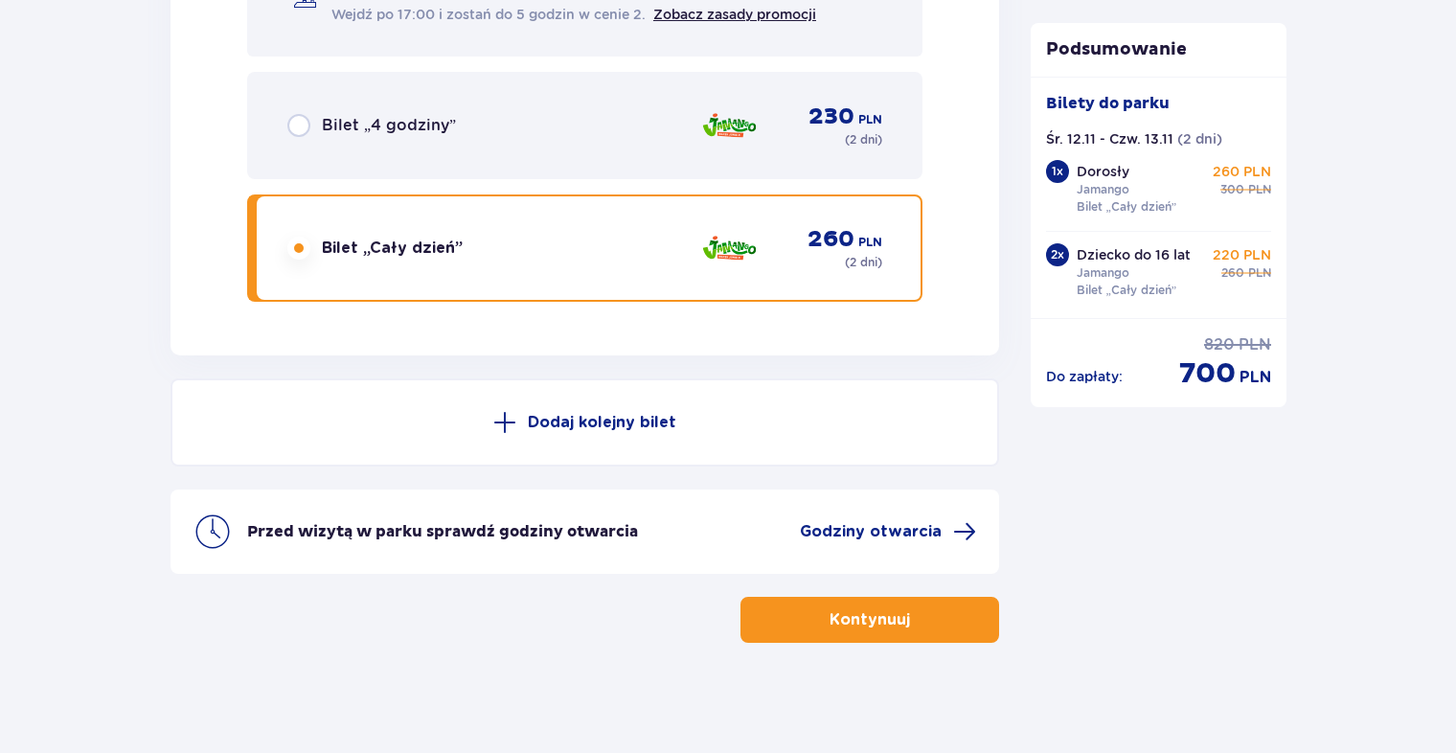
scroll to position [4767, 0]
